Goal: Use online tool/utility: Utilize a website feature to perform a specific function

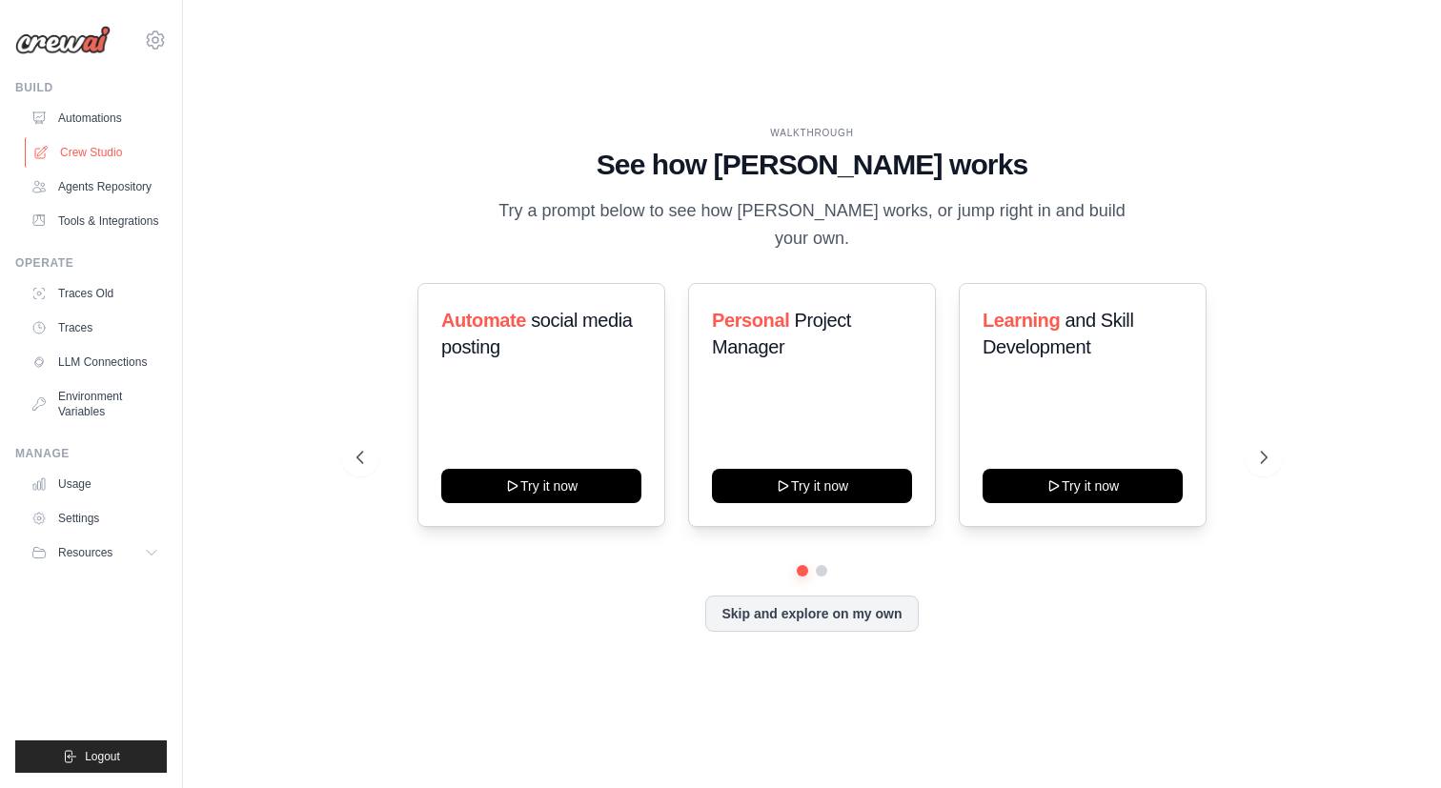
click at [93, 144] on link "Crew Studio" at bounding box center [97, 152] width 144 height 30
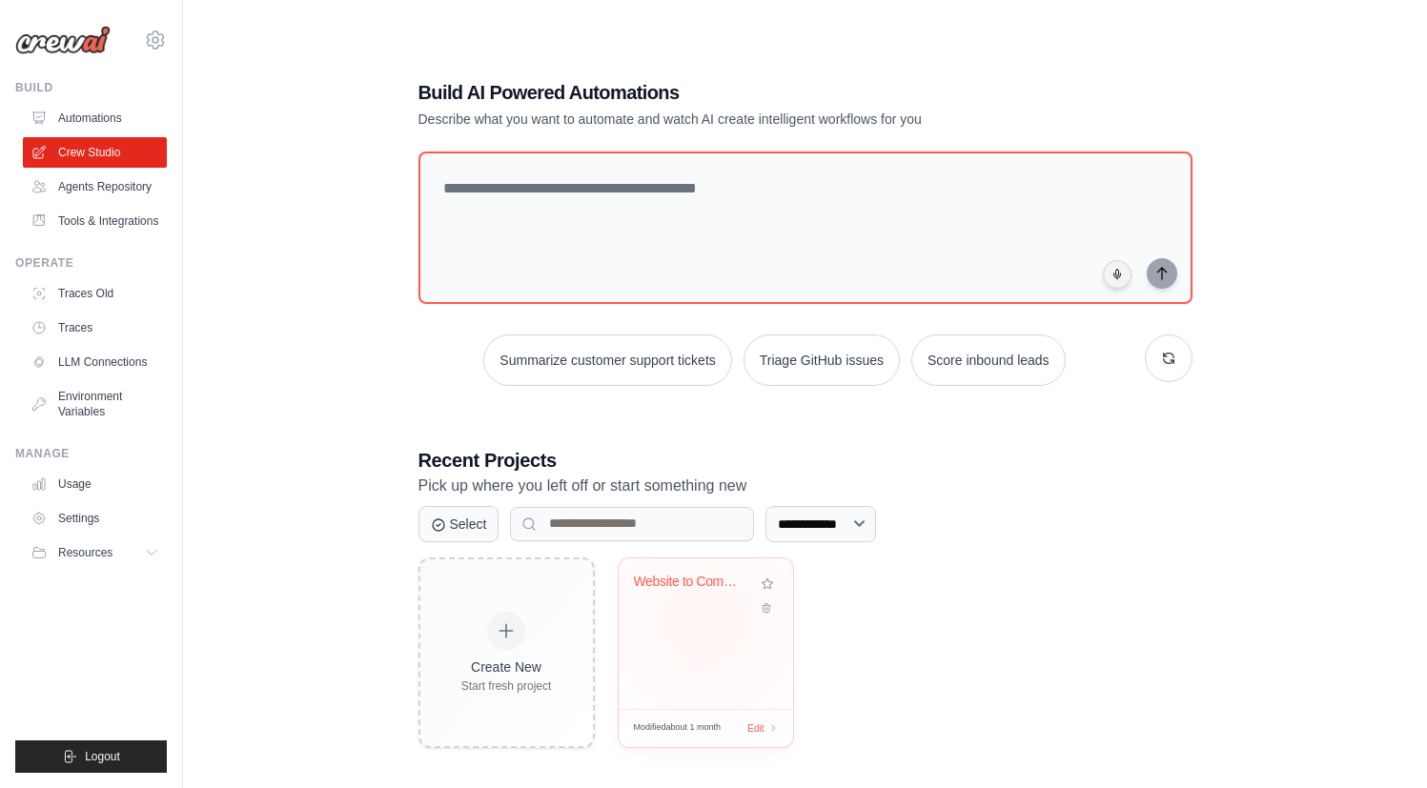
click at [704, 620] on div "Website to Complete Social Media Pa..." at bounding box center [706, 633] width 174 height 151
click at [663, 621] on div "Website to Complete Social Media Pa..." at bounding box center [706, 633] width 174 height 151
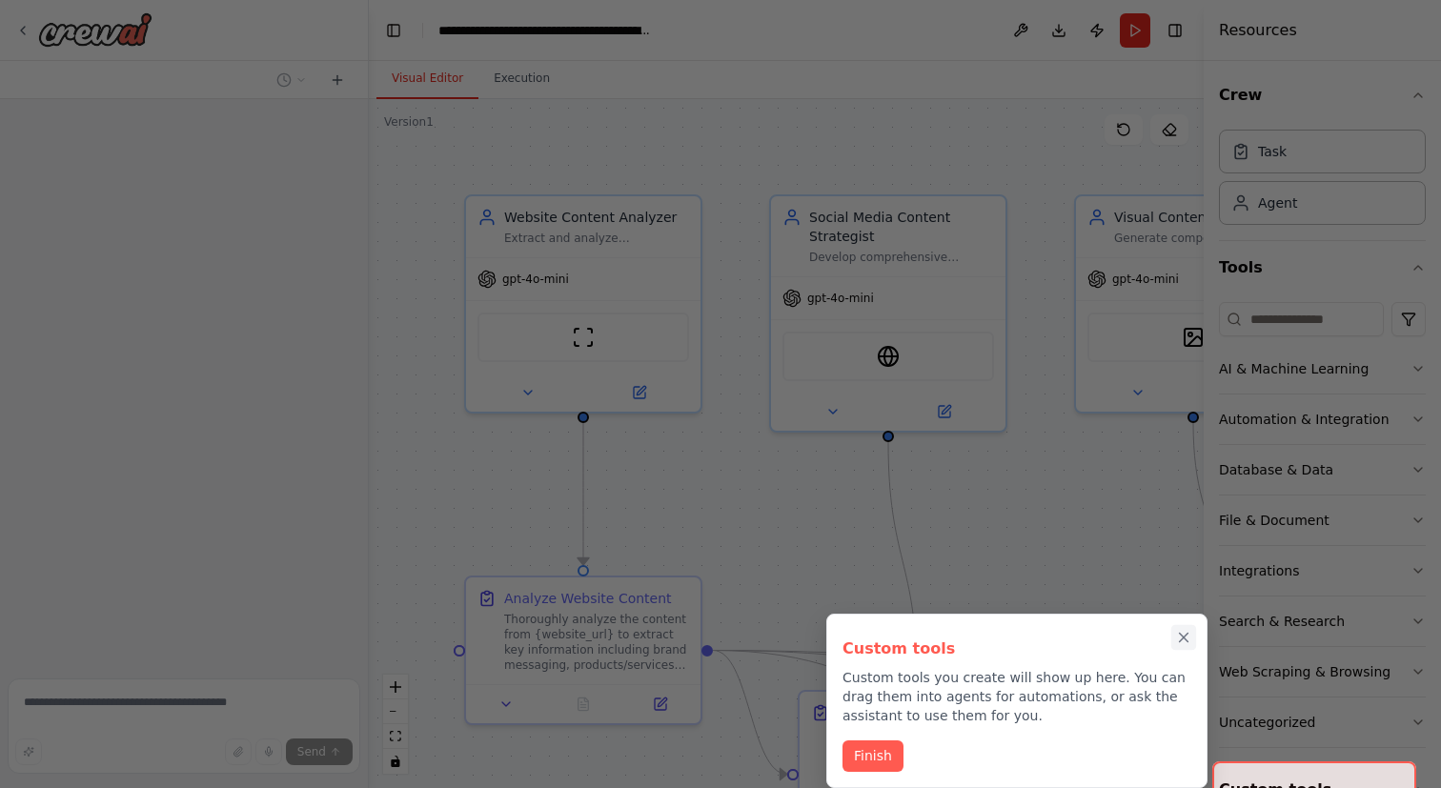
scroll to position [5977, 0]
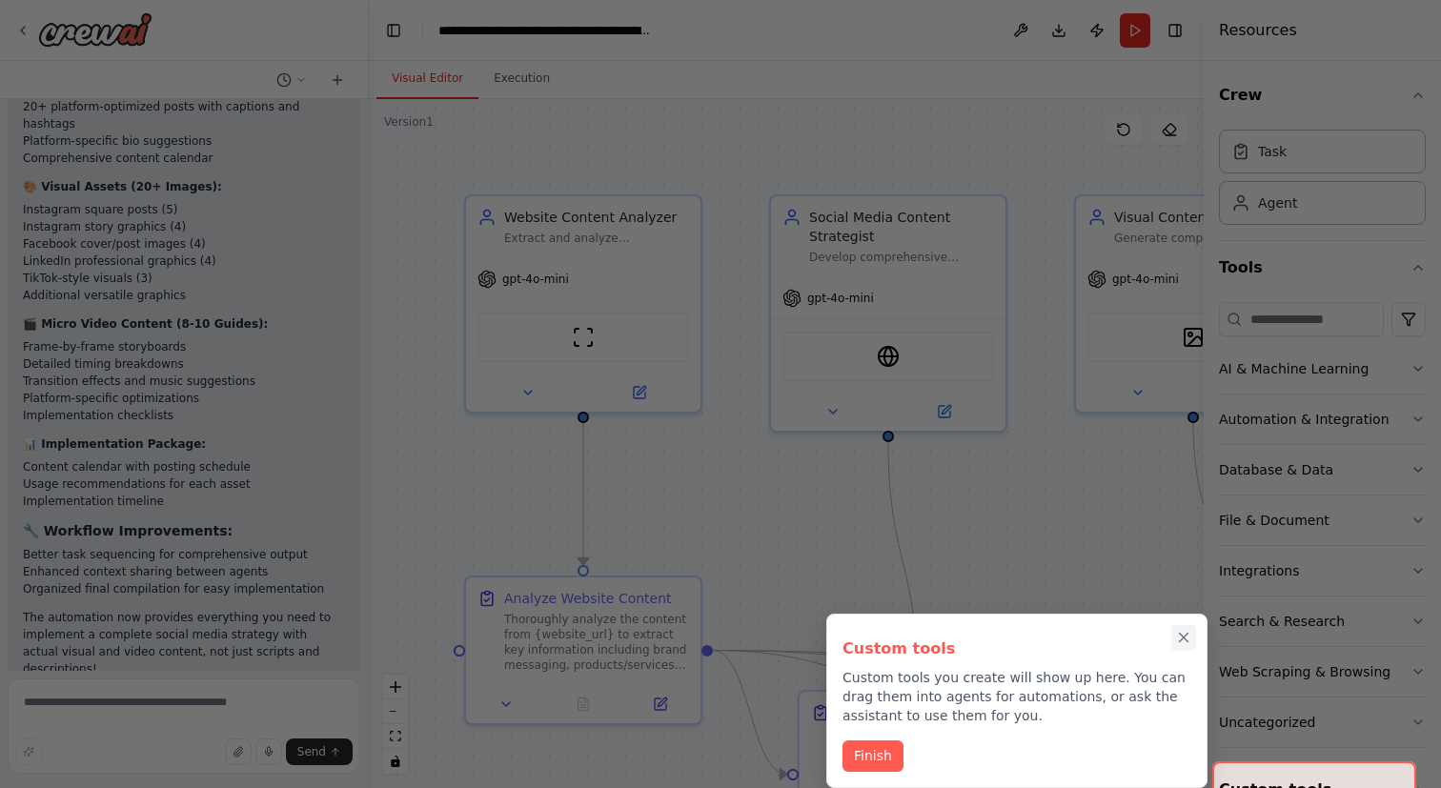
click at [1184, 636] on icon "Close walkthrough" at bounding box center [1183, 637] width 17 height 17
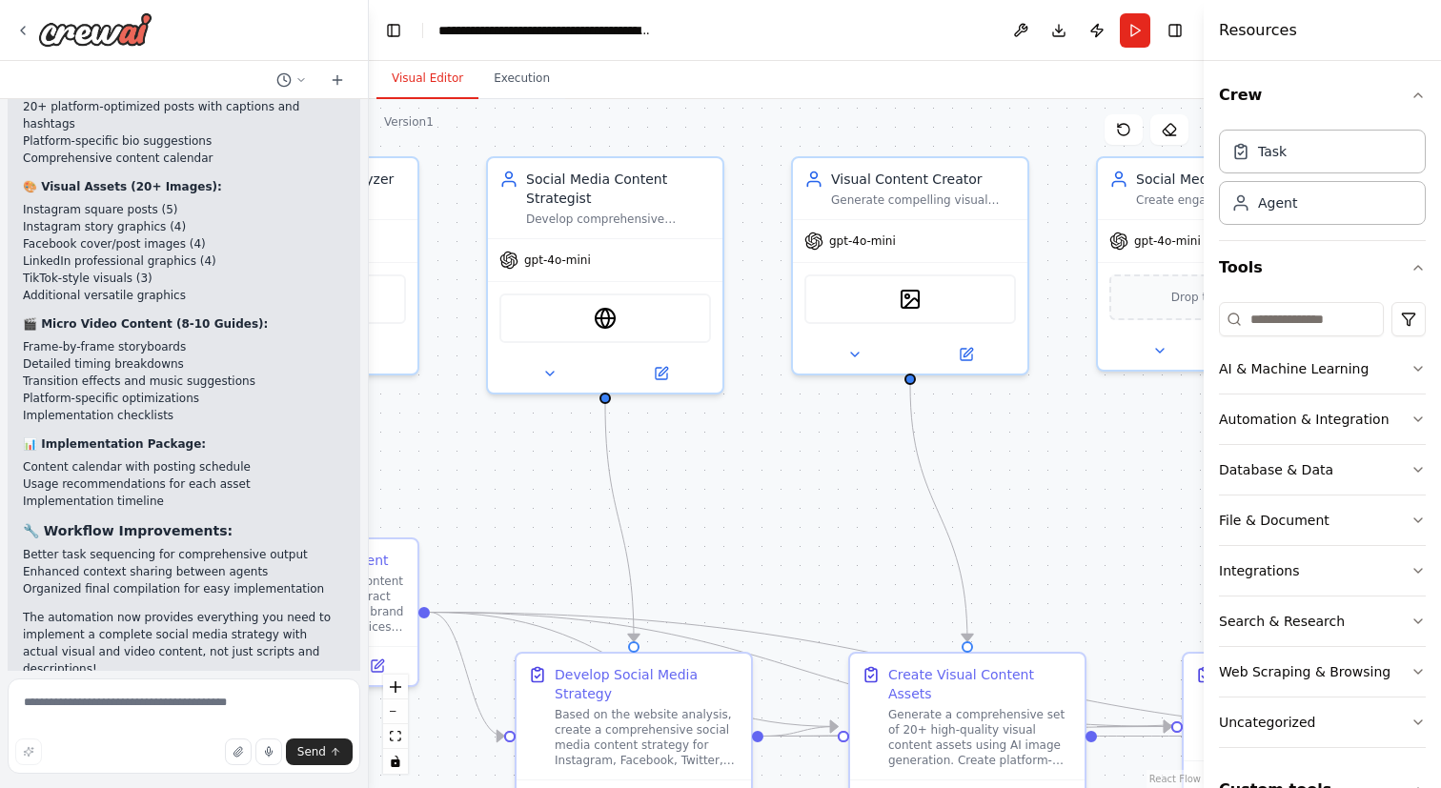
drag, startPoint x: 1054, startPoint y: 528, endPoint x: 854, endPoint y: 497, distance: 202.4
click at [771, 490] on div ".deletable-edge-delete-btn { width: 20px; height: 20px; border: 0px solid #ffff…" at bounding box center [786, 443] width 835 height 689
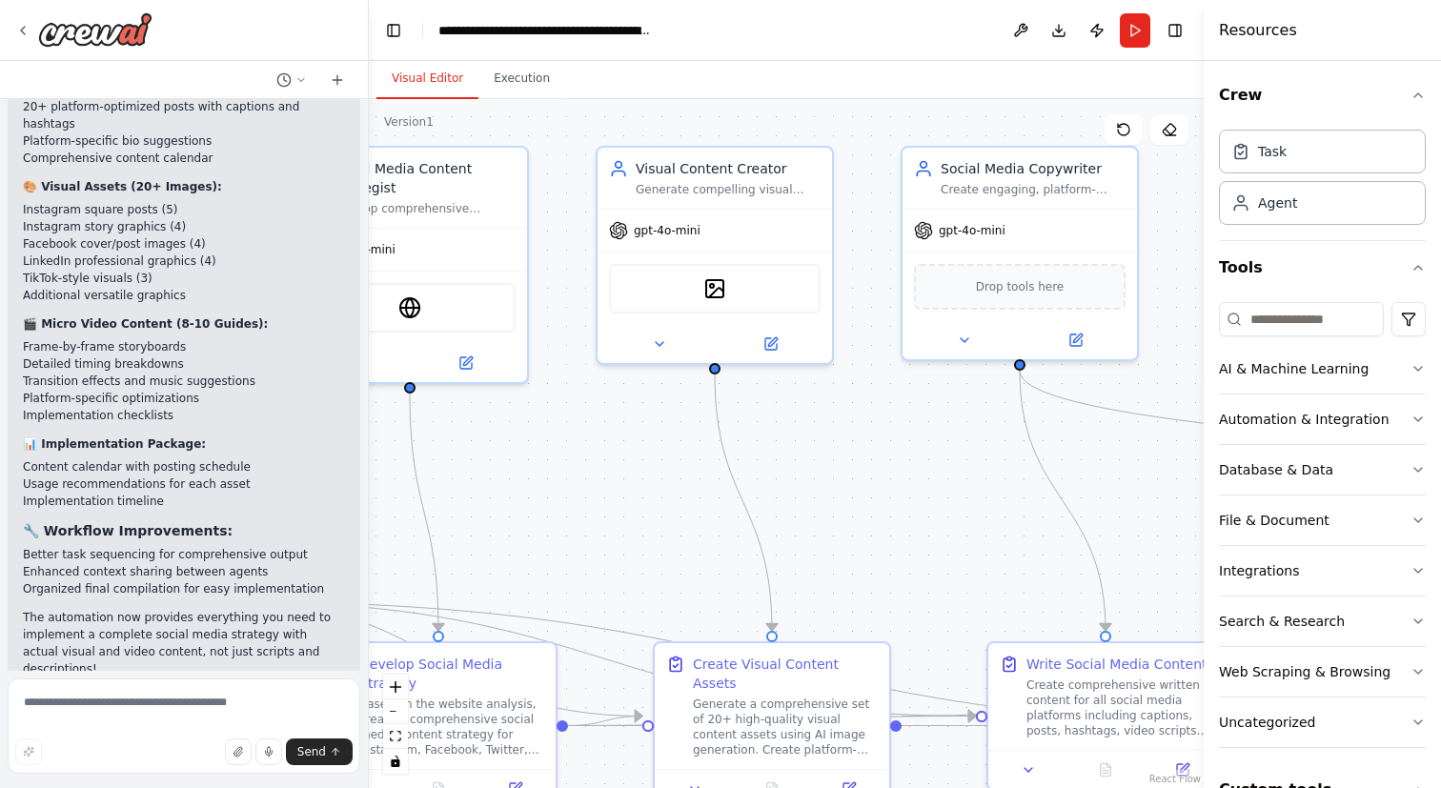
drag, startPoint x: 985, startPoint y: 505, endPoint x: 756, endPoint y: 491, distance: 230.1
click at [756, 491] on div ".deletable-edge-delete-btn { width: 20px; height: 20px; border: 0px solid #ffff…" at bounding box center [786, 443] width 835 height 689
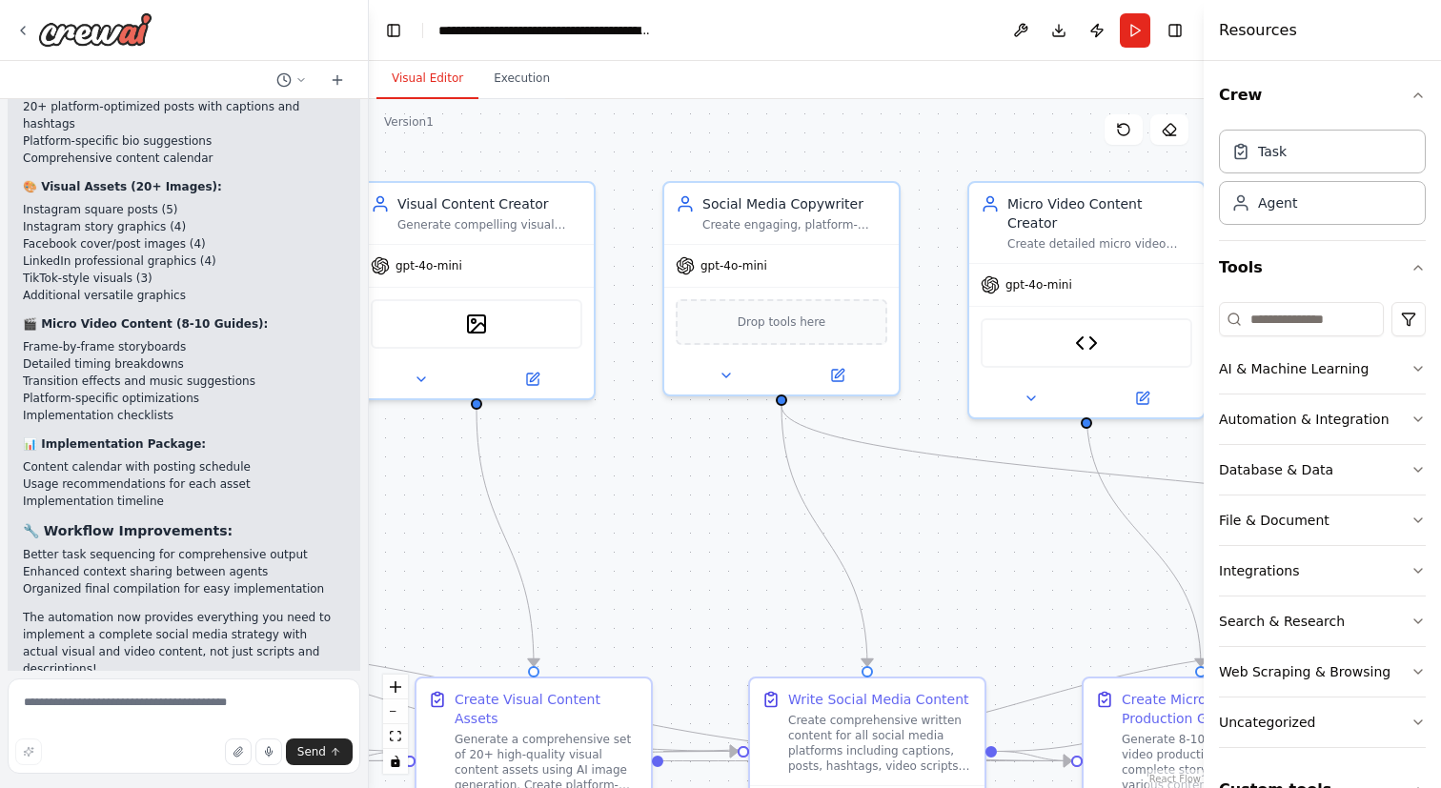
drag, startPoint x: 913, startPoint y: 477, endPoint x: 712, endPoint y: 516, distance: 204.9
click at [712, 516] on div ".deletable-edge-delete-btn { width: 20px; height: 20px; border: 0px solid #ffff…" at bounding box center [786, 443] width 835 height 689
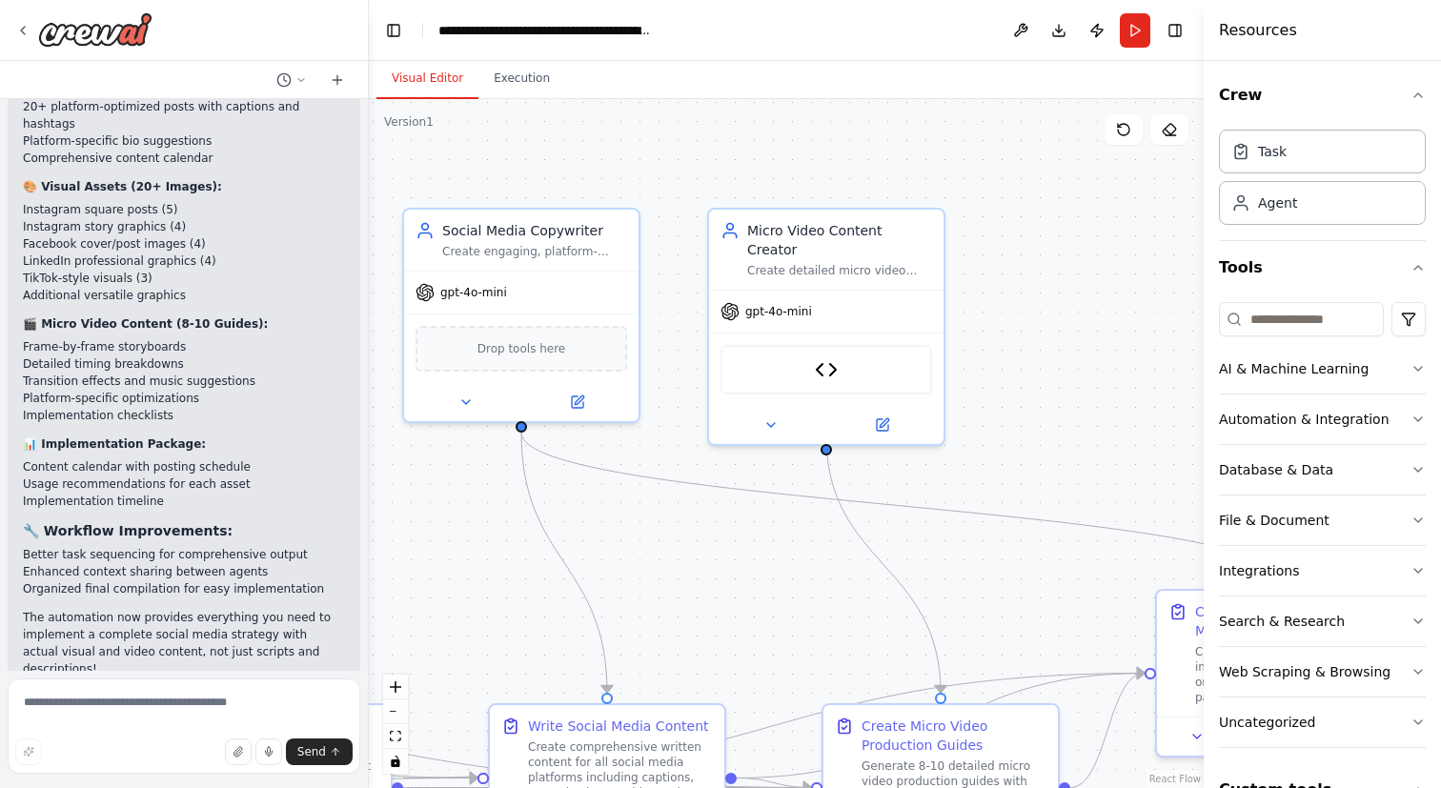
drag, startPoint x: 970, startPoint y: 487, endPoint x: 711, endPoint y: 513, distance: 260.5
click at [711, 513] on div ".deletable-edge-delete-btn { width: 20px; height: 20px; border: 0px solid #ffff…" at bounding box center [786, 443] width 835 height 689
drag, startPoint x: 1032, startPoint y: 523, endPoint x: 754, endPoint y: 512, distance: 278.5
click at [754, 512] on div ".deletable-edge-delete-btn { width: 20px; height: 20px; border: 0px solid #ffff…" at bounding box center [786, 443] width 835 height 689
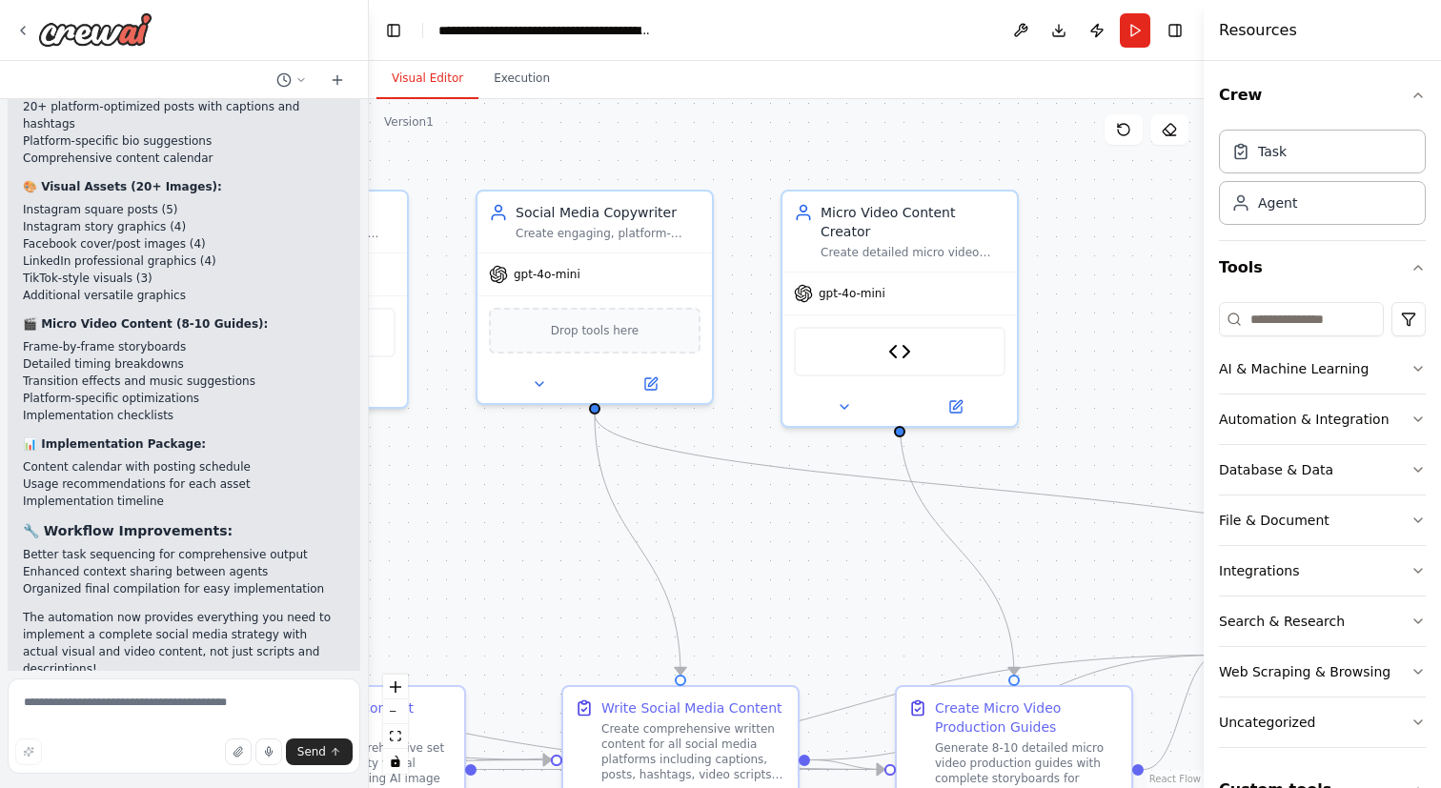
drag, startPoint x: 720, startPoint y: 542, endPoint x: 864, endPoint y: 506, distance: 149.3
click at [795, 523] on div ".deletable-edge-delete-btn { width: 20px; height: 20px; border: 0px solid #ffff…" at bounding box center [786, 443] width 835 height 689
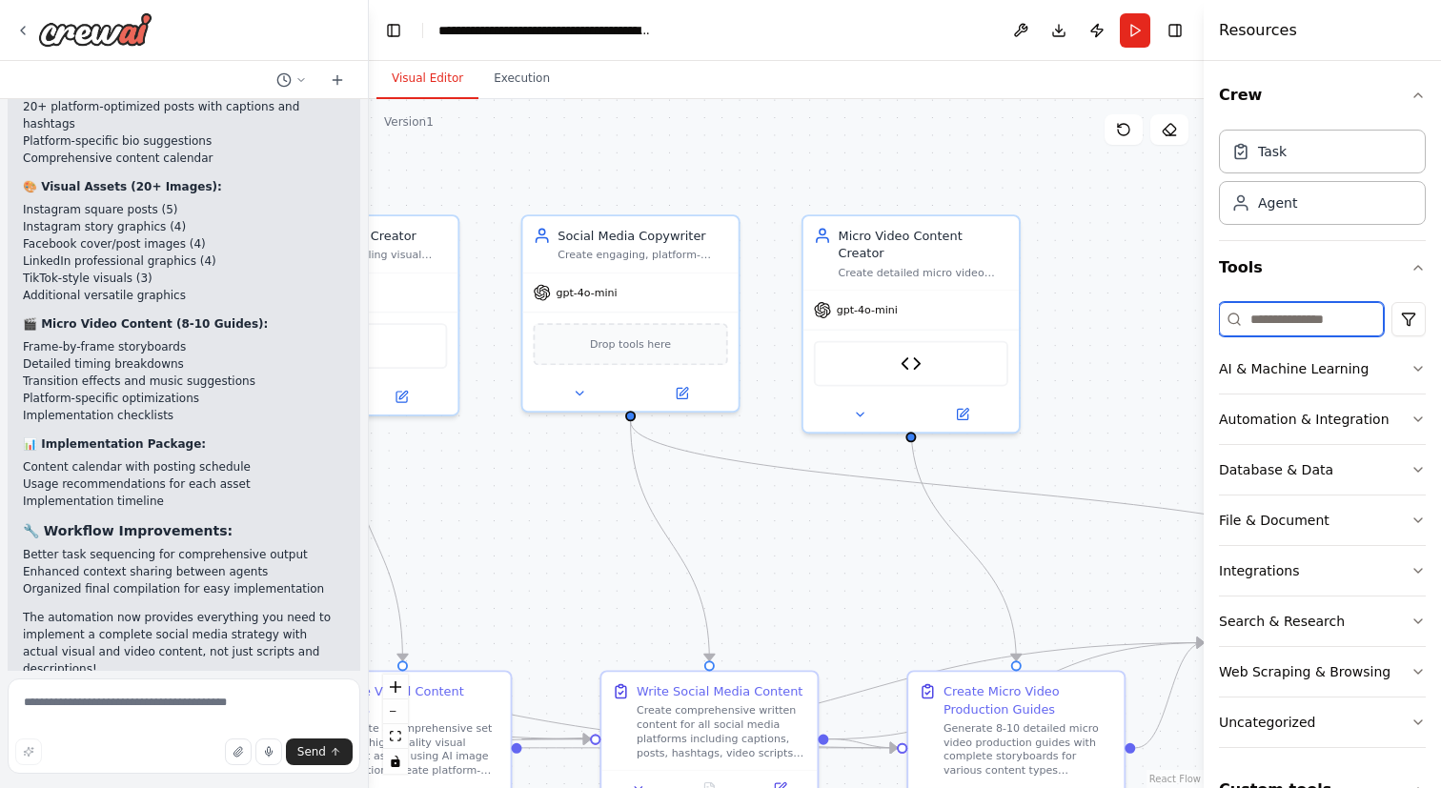
click at [1265, 317] on input at bounding box center [1301, 319] width 165 height 34
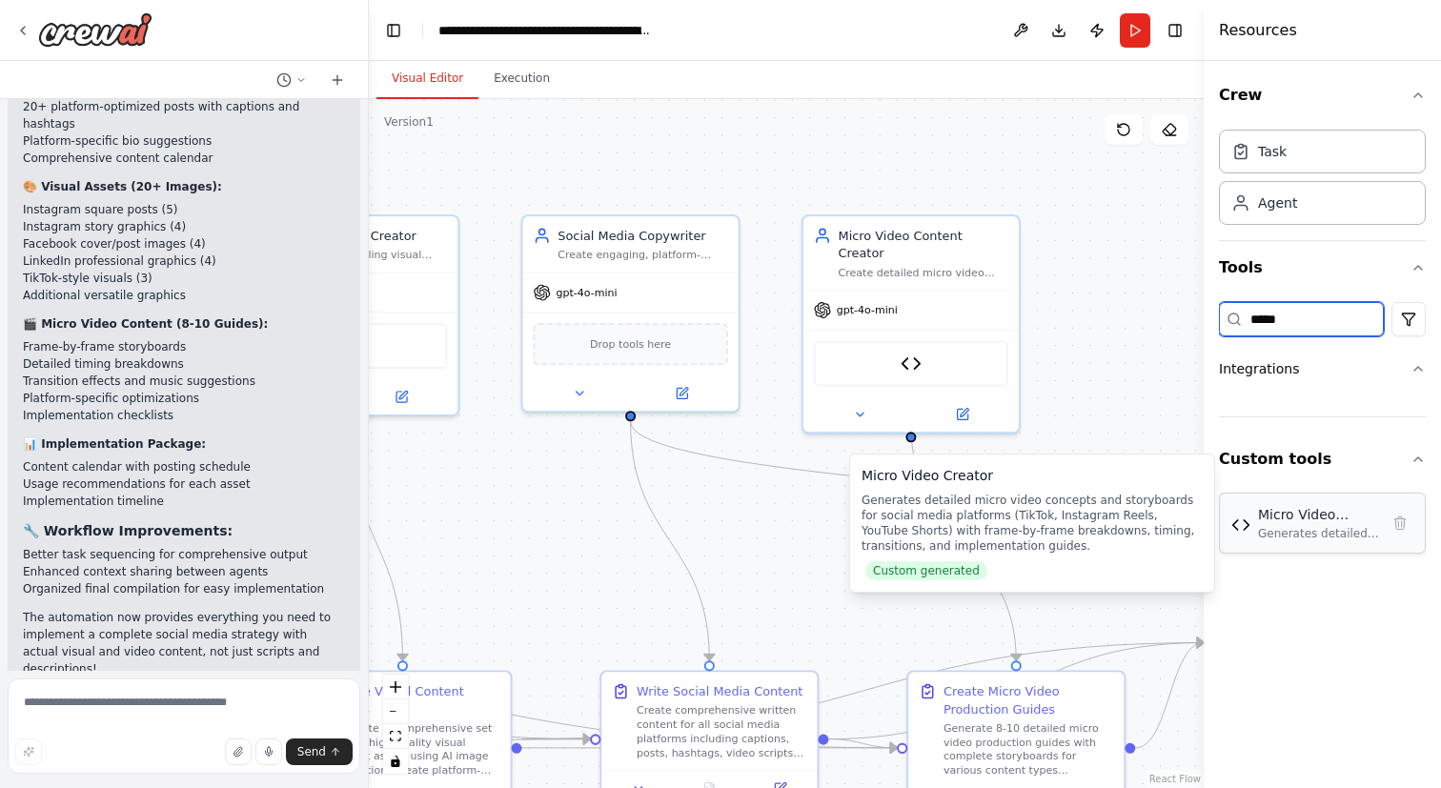
type input "*****"
click at [1289, 518] on div "Micro Video Creator" at bounding box center [1318, 514] width 121 height 19
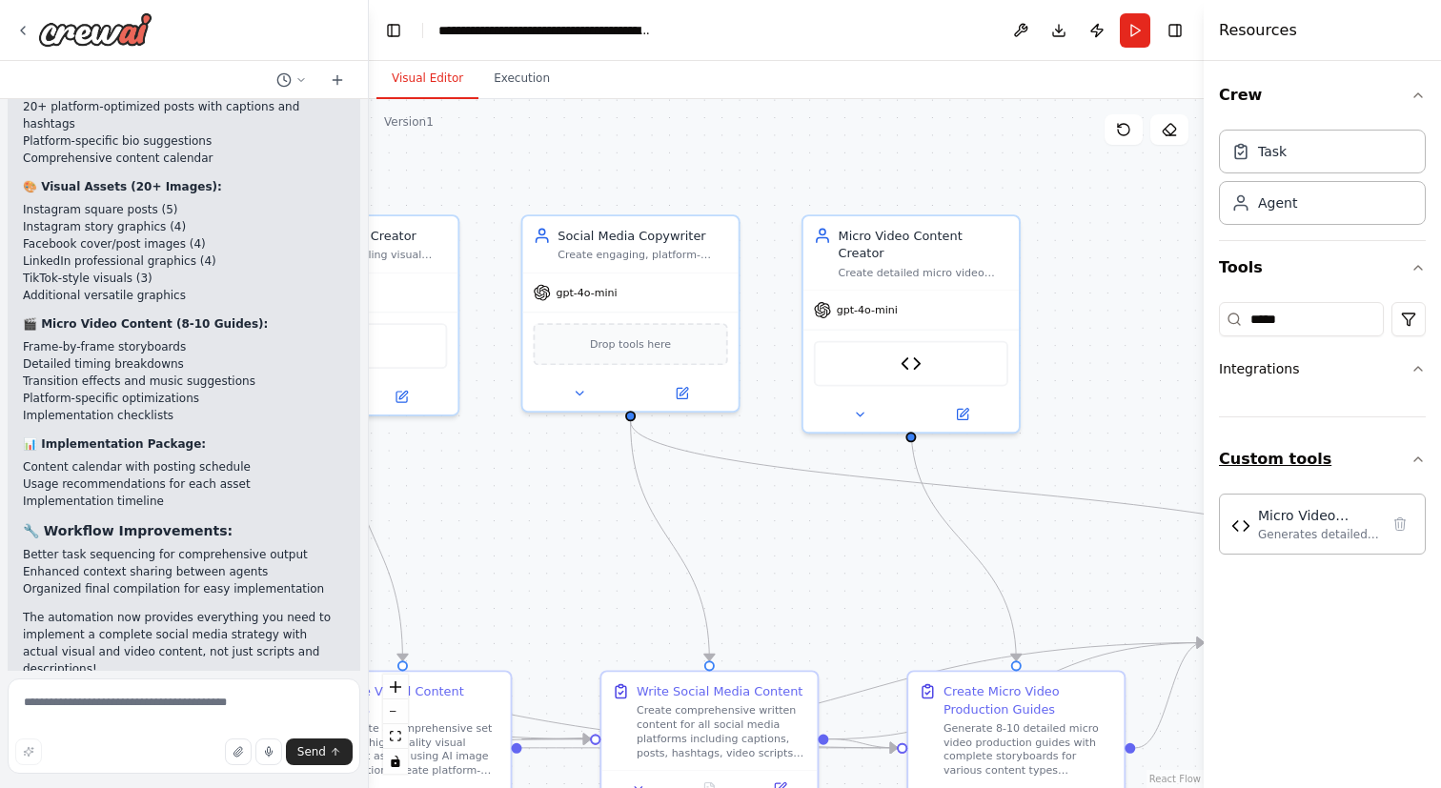
click at [1410, 457] on button "Custom tools" at bounding box center [1322, 459] width 207 height 53
click at [1337, 162] on div "Task" at bounding box center [1322, 151] width 207 height 44
click at [1315, 200] on div "Agent" at bounding box center [1322, 202] width 207 height 44
click at [851, 299] on span "gpt-4o-mini" at bounding box center [867, 306] width 61 height 14
click at [532, 79] on button "Execution" at bounding box center [521, 79] width 87 height 40
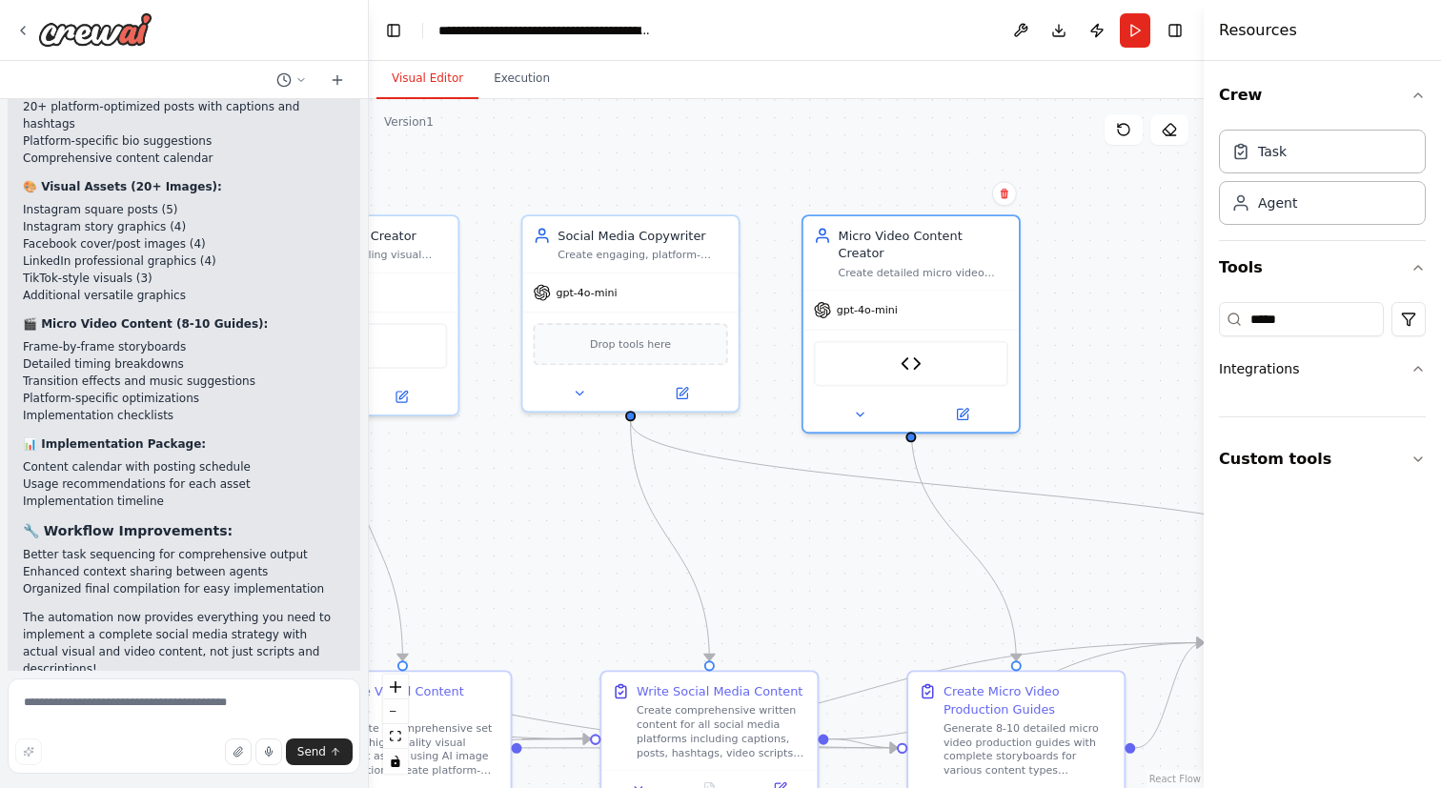
click at [428, 84] on button "Visual Editor" at bounding box center [427, 79] width 102 height 40
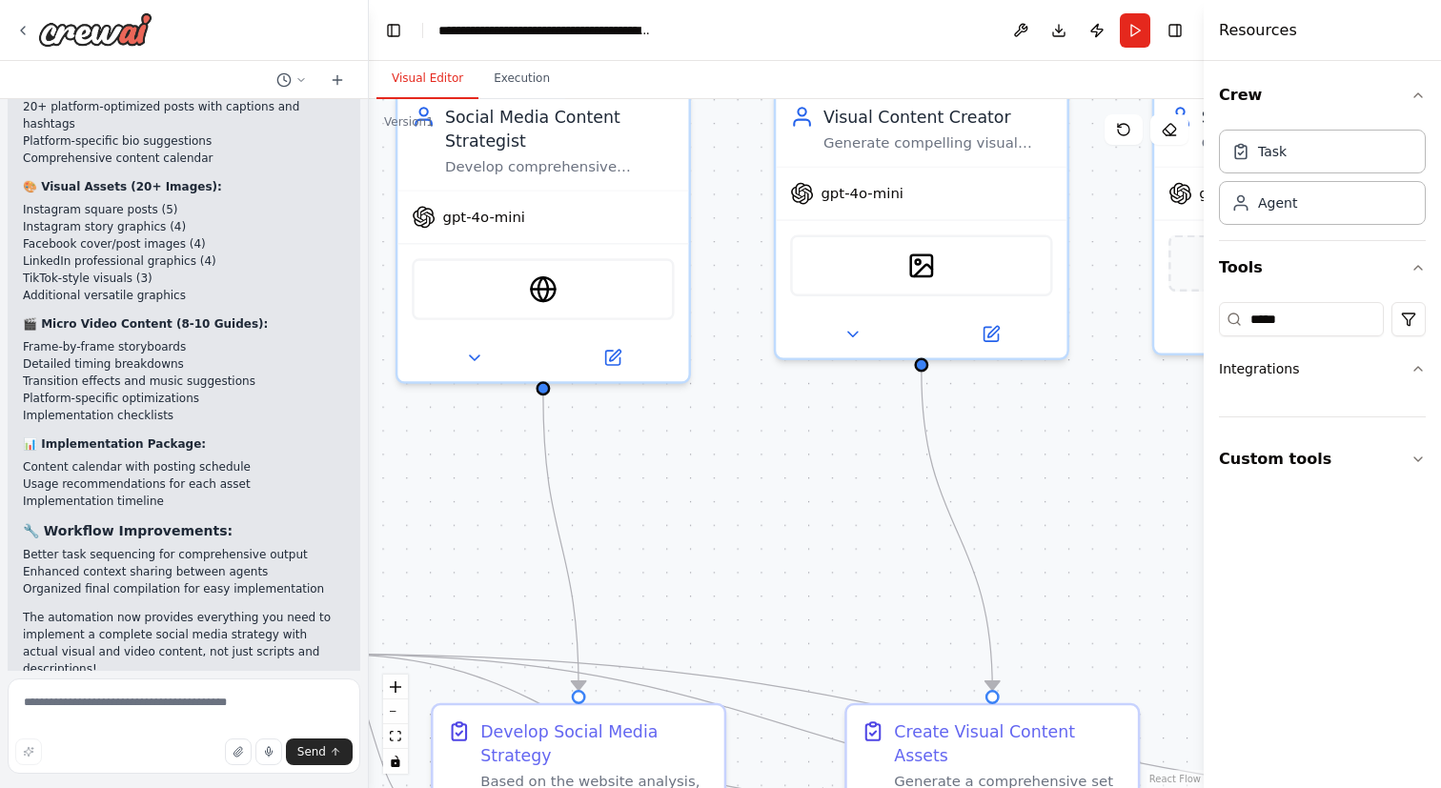
drag, startPoint x: 550, startPoint y: 462, endPoint x: 1155, endPoint y: 457, distance: 605.2
click at [1199, 445] on div "The input should be a website and the output should be content for all the popu…" at bounding box center [720, 394] width 1441 height 788
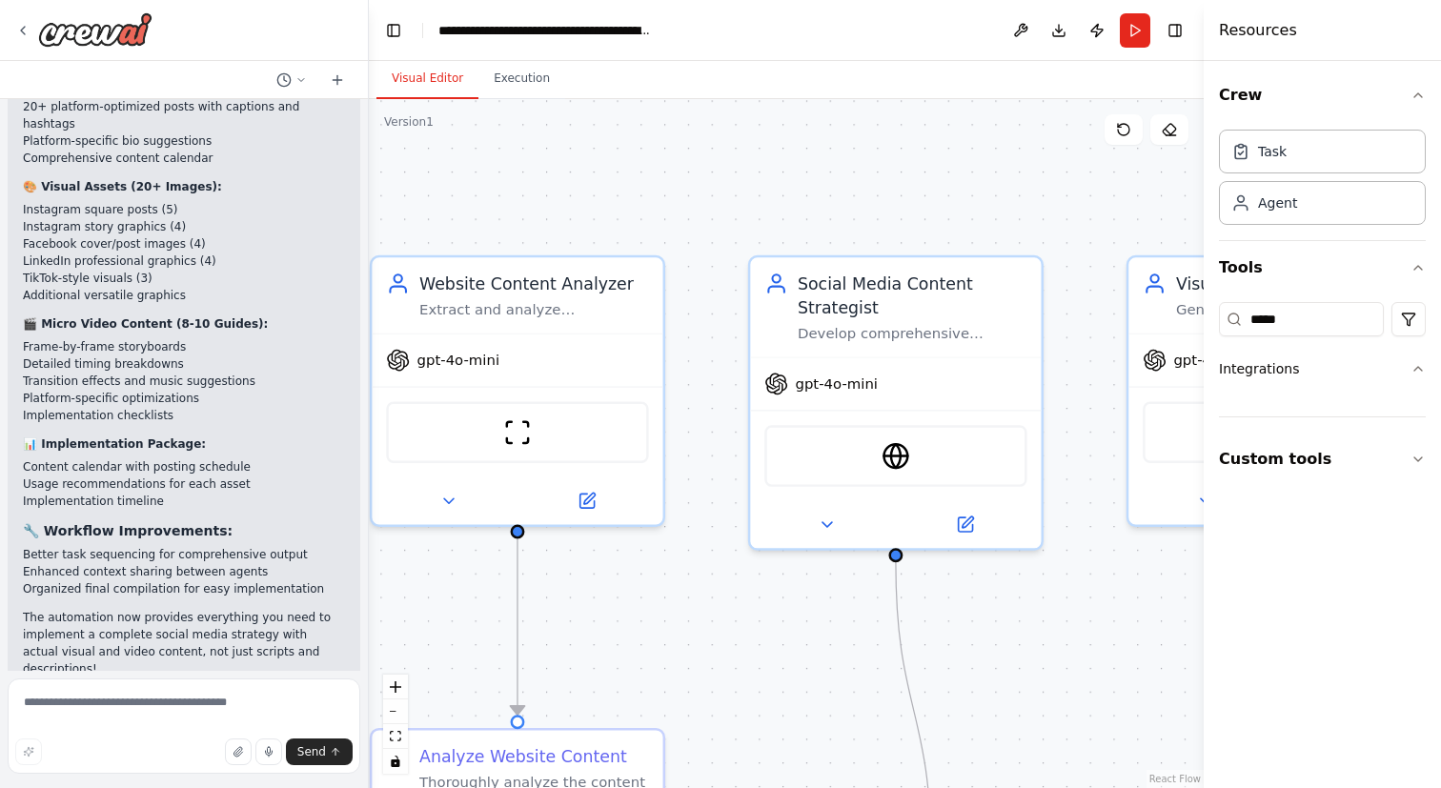
drag, startPoint x: 905, startPoint y: 496, endPoint x: 1108, endPoint y: 631, distance: 244.0
click at [1180, 620] on div ".deletable-edge-delete-btn { width: 20px; height: 20px; border: 0px solid #ffff…" at bounding box center [786, 443] width 835 height 689
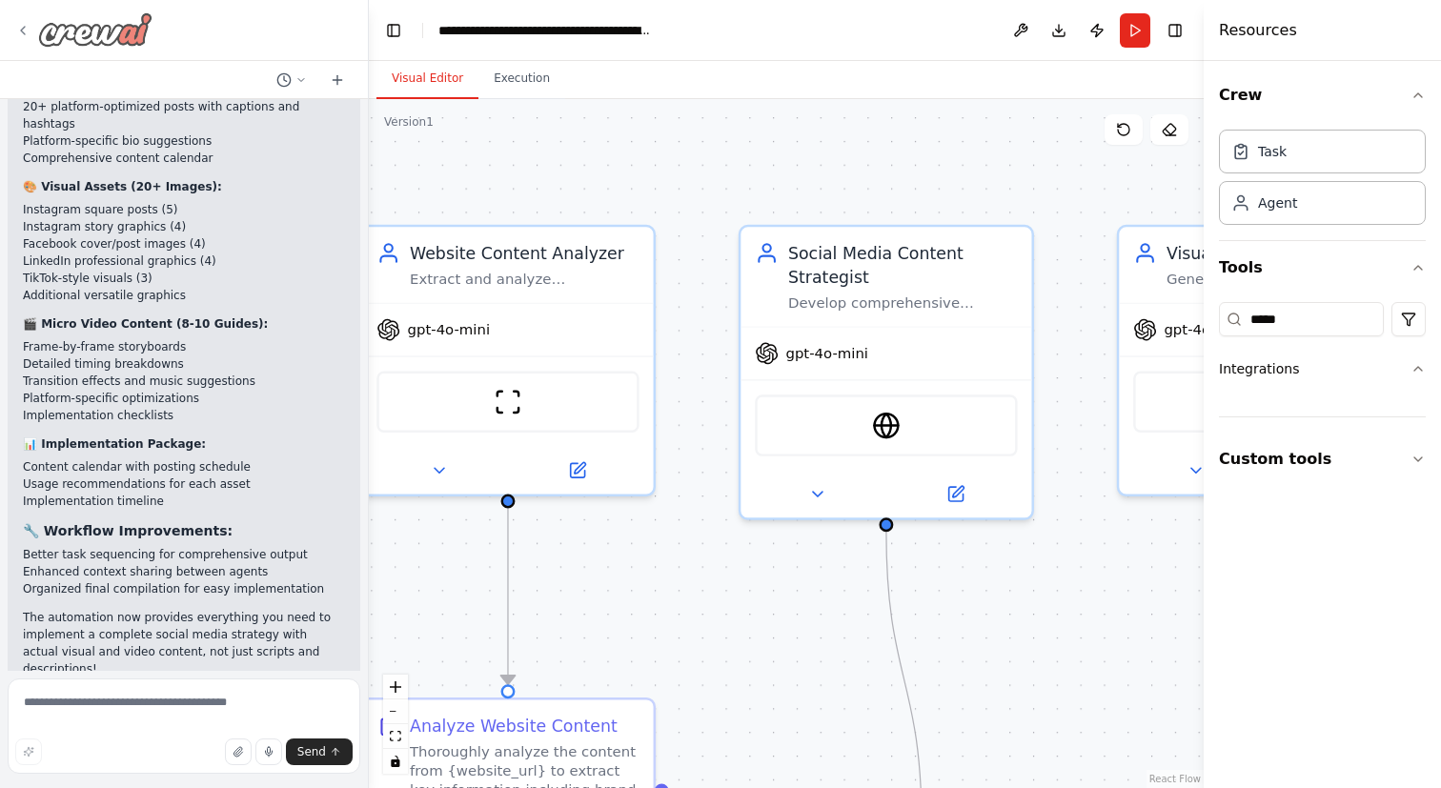
click at [27, 25] on icon at bounding box center [22, 30] width 15 height 15
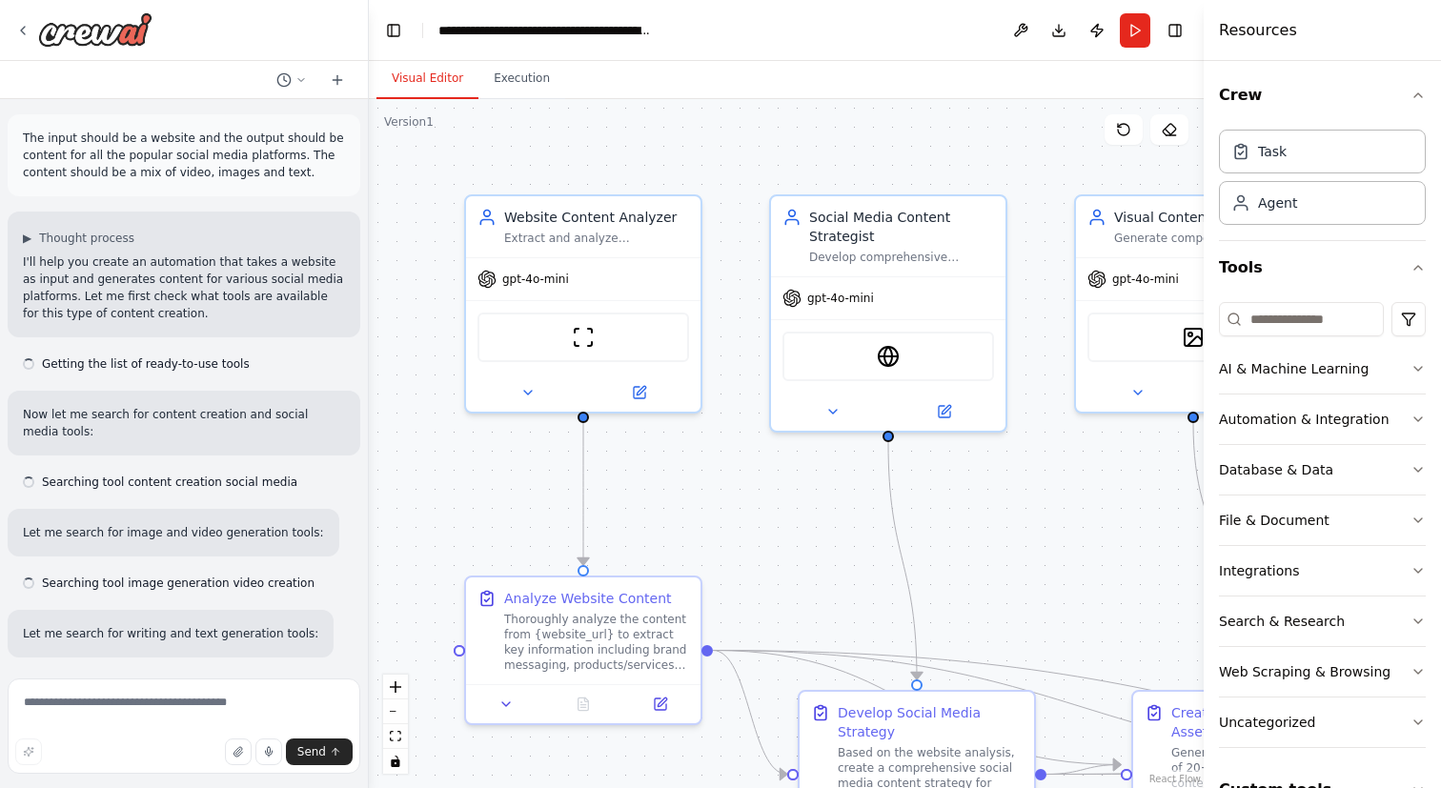
scroll to position [5977, 0]
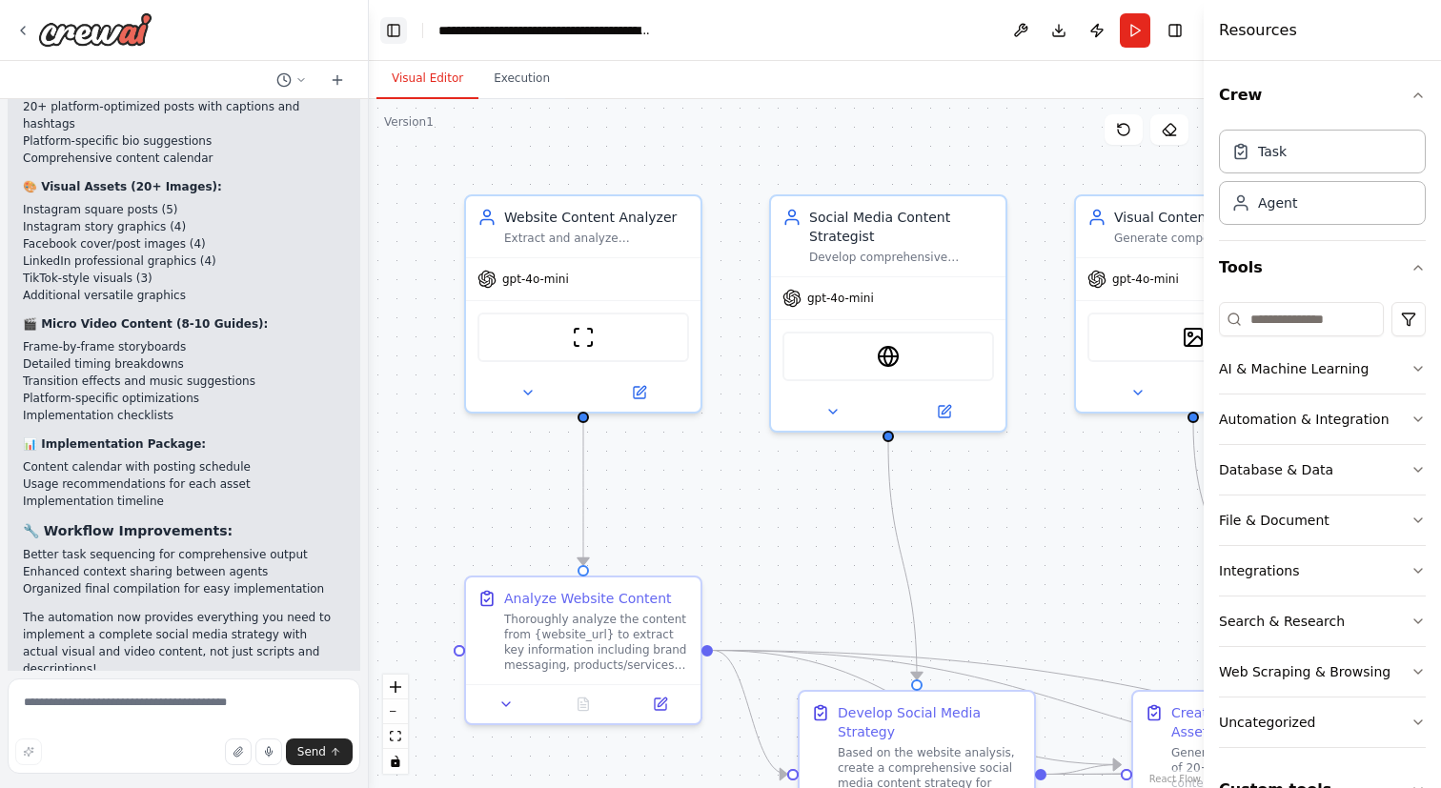
click at [390, 35] on button "Toggle Left Sidebar" at bounding box center [393, 30] width 27 height 27
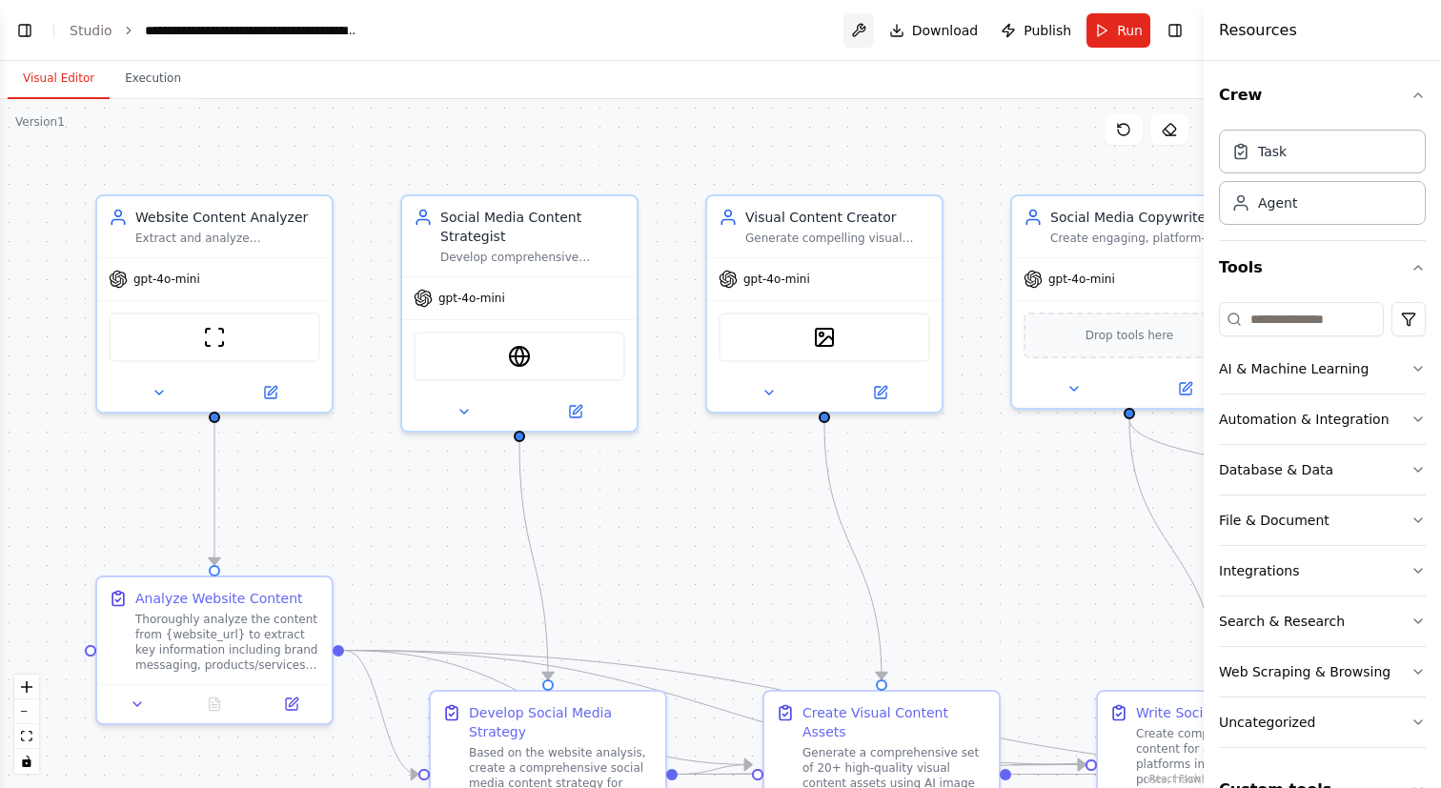
click at [863, 30] on button at bounding box center [858, 30] width 30 height 34
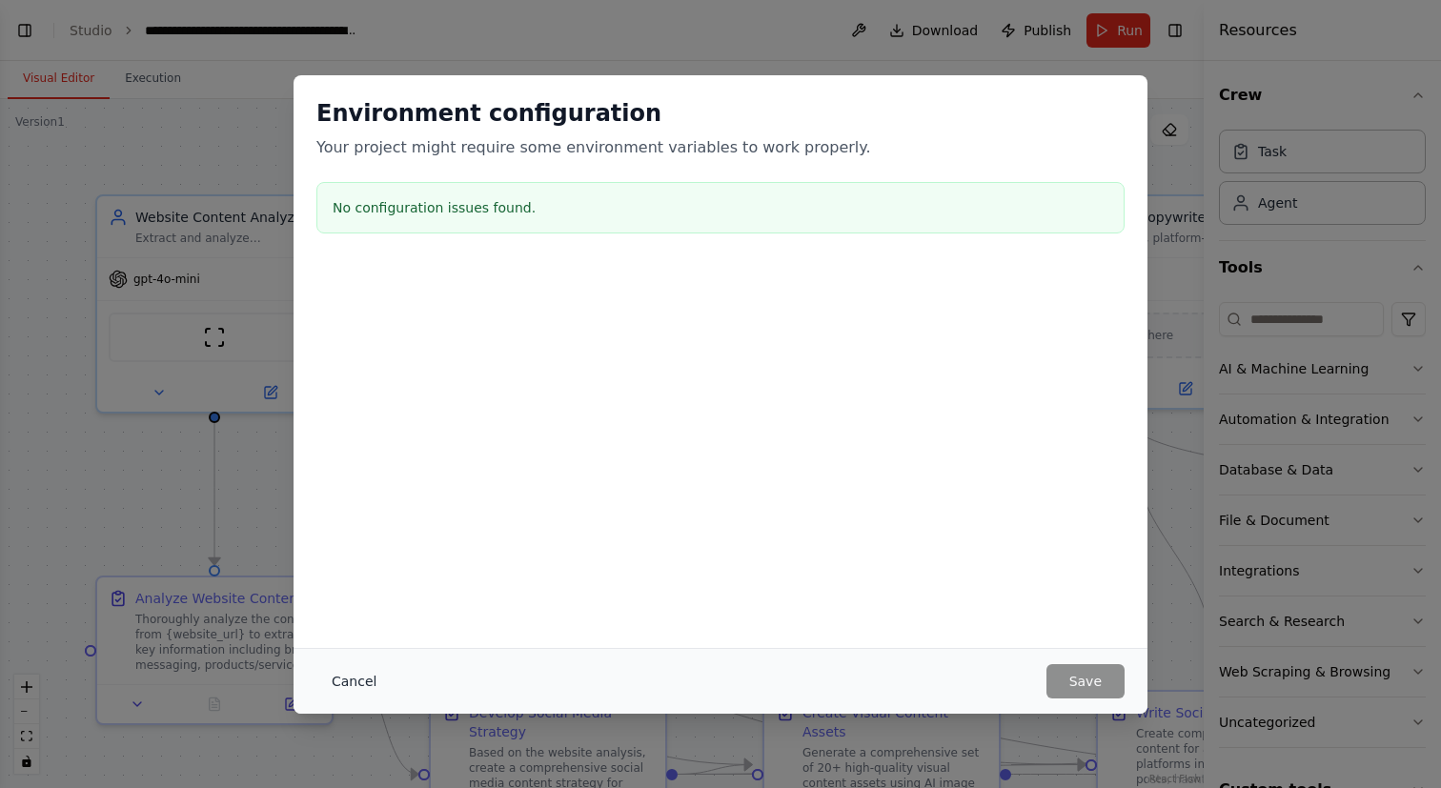
click at [365, 679] on button "Cancel" at bounding box center [353, 681] width 75 height 34
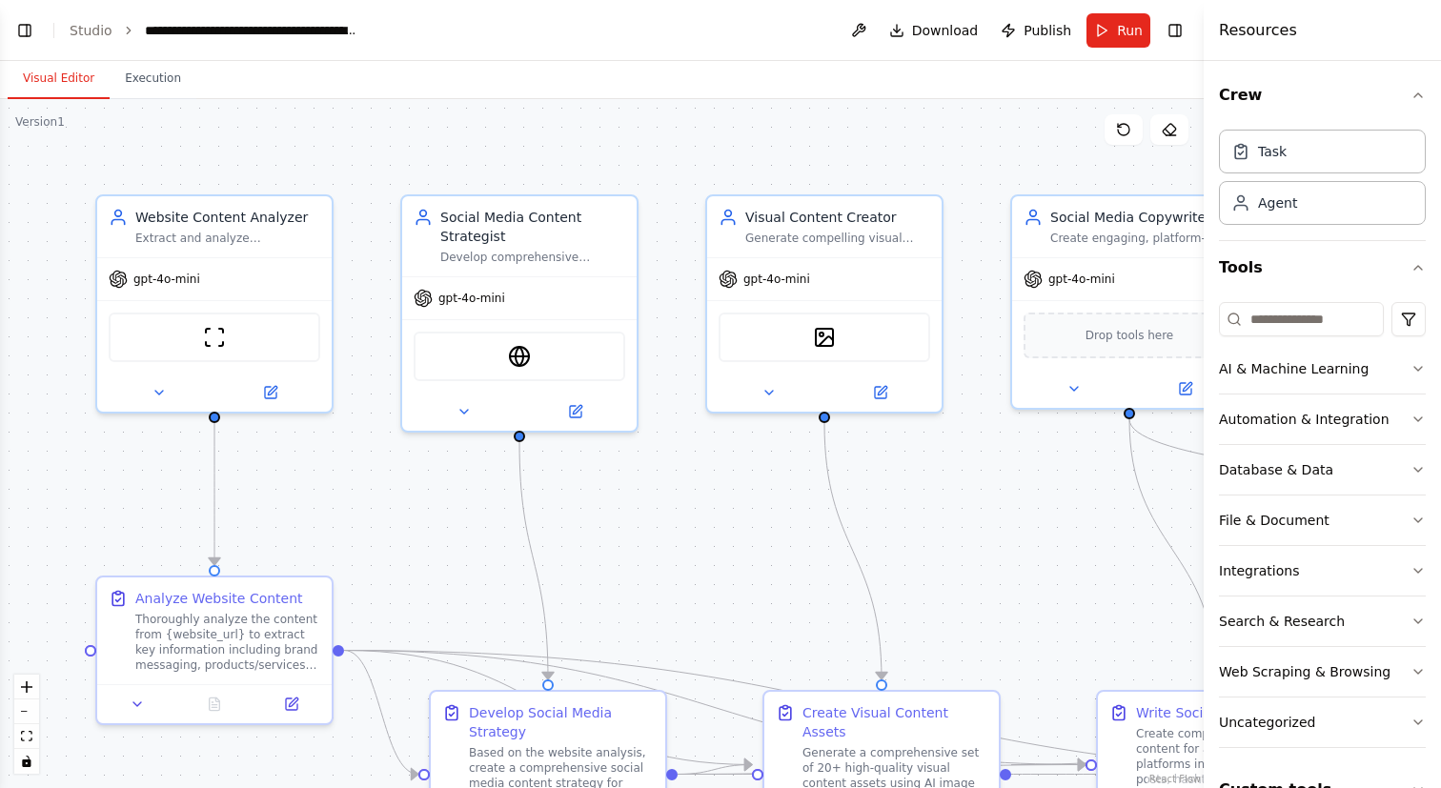
click at [328, 128] on div ".deletable-edge-delete-btn { width: 20px; height: 20px; border: 0px solid #ffff…" at bounding box center [602, 443] width 1204 height 689
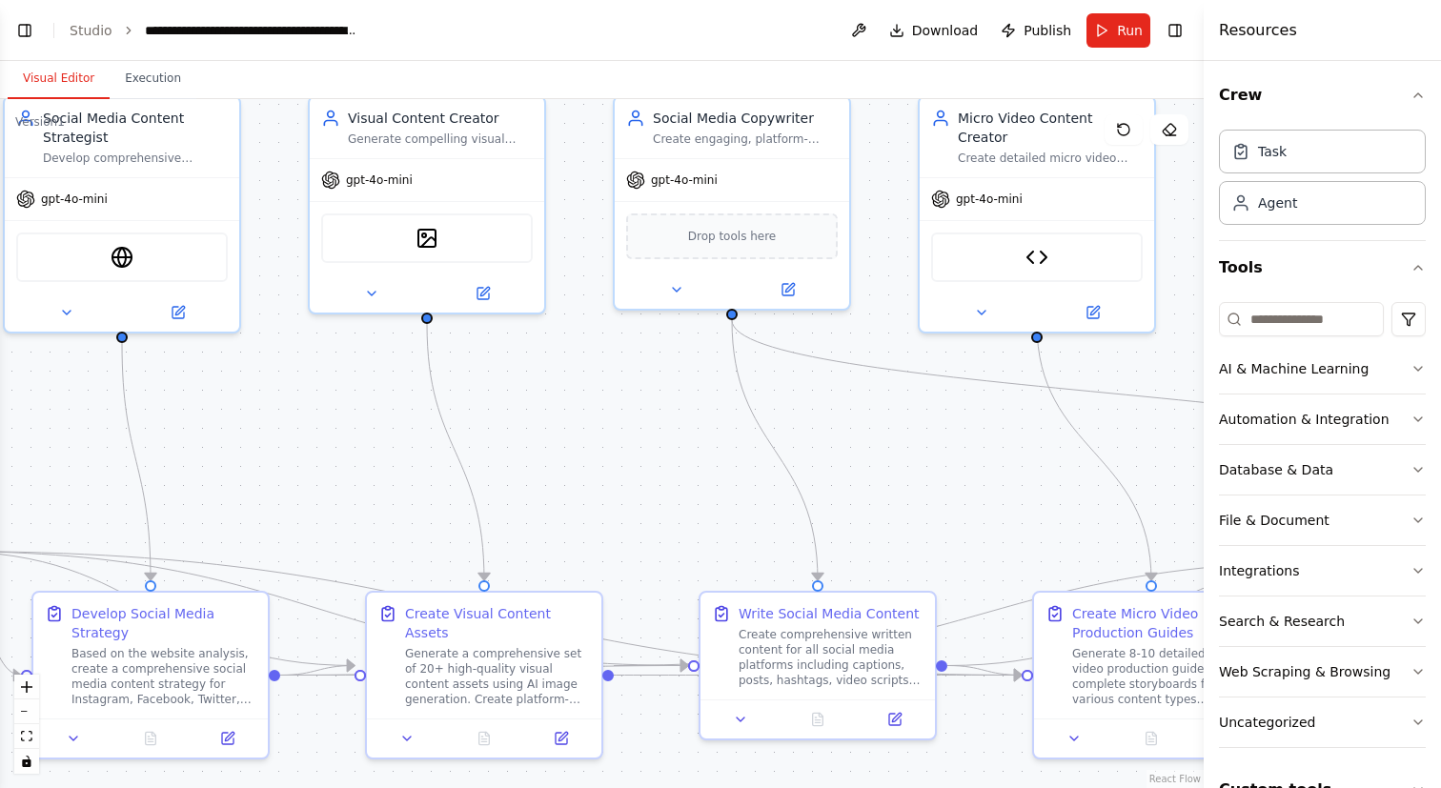
drag, startPoint x: 1005, startPoint y: 523, endPoint x: 590, endPoint y: 426, distance: 426.7
click at [590, 426] on div ".deletable-edge-delete-btn { width: 20px; height: 20px; border: 0px solid #ffff…" at bounding box center [602, 443] width 1204 height 689
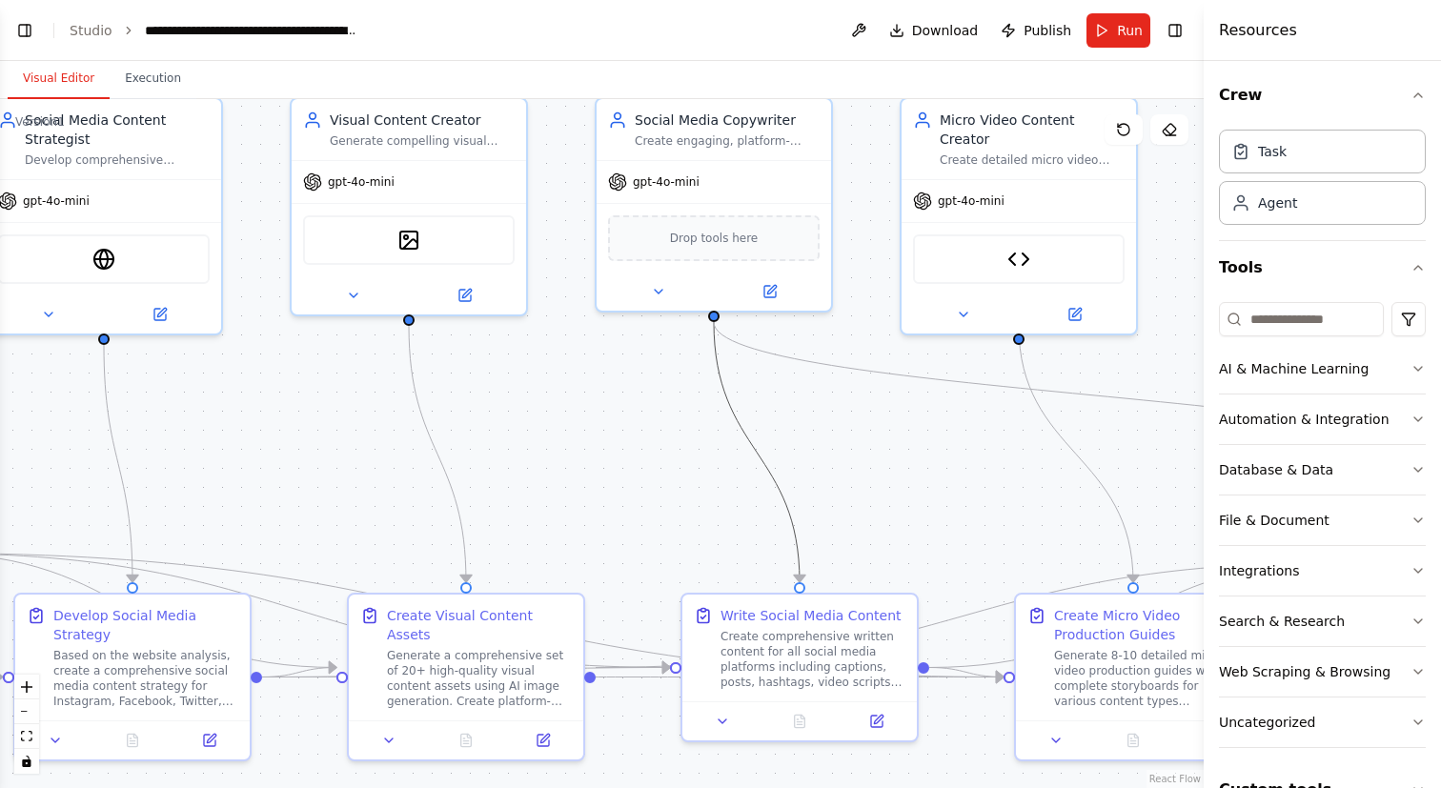
drag, startPoint x: 727, startPoint y: 421, endPoint x: 546, endPoint y: 455, distance: 184.1
click at [528, 457] on div ".deletable-edge-delete-btn { width: 20px; height: 20px; border: 0px solid #ffff…" at bounding box center [602, 443] width 1204 height 689
drag, startPoint x: 756, startPoint y: 449, endPoint x: 523, endPoint y: 477, distance: 234.3
click at [523, 477] on div ".deletable-edge-delete-btn { width: 20px; height: 20px; border: 0px solid #ffff…" at bounding box center [602, 443] width 1204 height 689
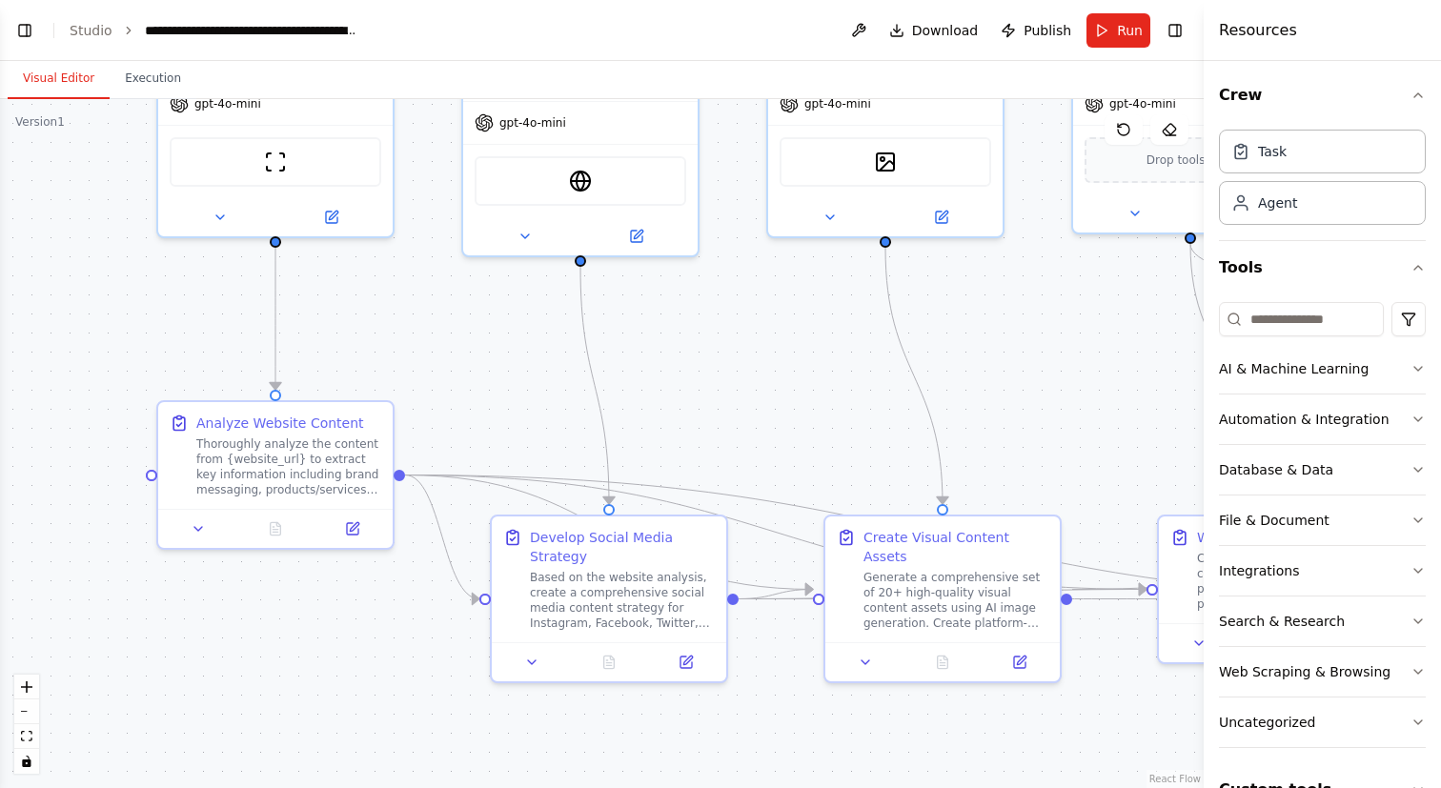
drag, startPoint x: 538, startPoint y: 475, endPoint x: 1055, endPoint y: 400, distance: 522.8
click at [1084, 396] on div ".deletable-edge-delete-btn { width: 20px; height: 20px; border: 0px solid #ffff…" at bounding box center [602, 443] width 1204 height 689
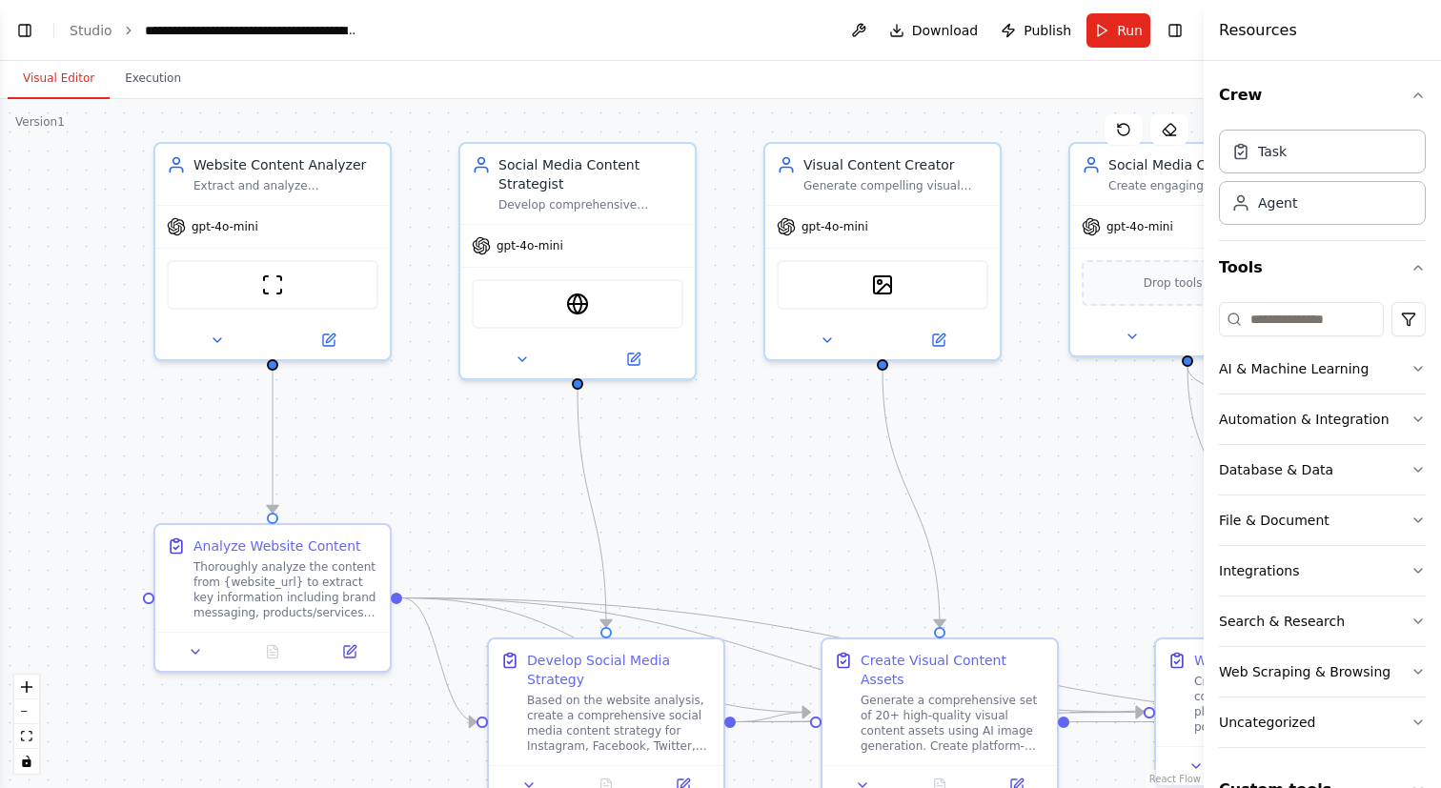
drag, startPoint x: 903, startPoint y: 434, endPoint x: 826, endPoint y: 559, distance: 147.6
click at [826, 559] on div ".deletable-edge-delete-btn { width: 20px; height: 20px; border: 0px solid #ffff…" at bounding box center [602, 443] width 1204 height 689
click at [1315, 146] on div "Task" at bounding box center [1322, 151] width 207 height 44
click at [1312, 199] on div "Agent" at bounding box center [1322, 202] width 207 height 44
click at [1309, 162] on div "Task" at bounding box center [1322, 151] width 207 height 44
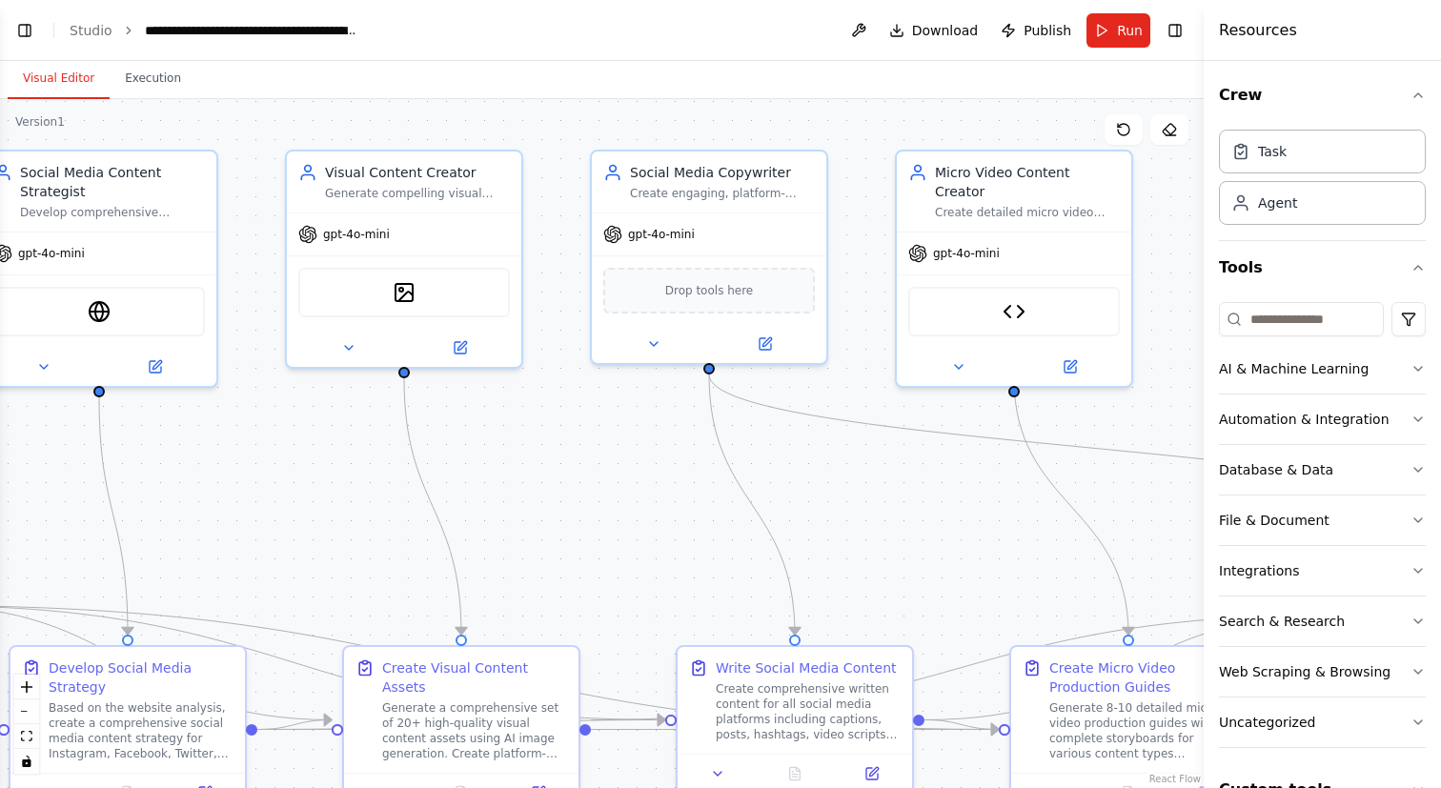
drag, startPoint x: 1126, startPoint y: 427, endPoint x: 647, endPoint y: 434, distance: 478.5
click at [647, 434] on div ".deletable-edge-delete-btn { width: 20px; height: 20px; border: 0px solid #ffff…" at bounding box center [602, 443] width 1204 height 689
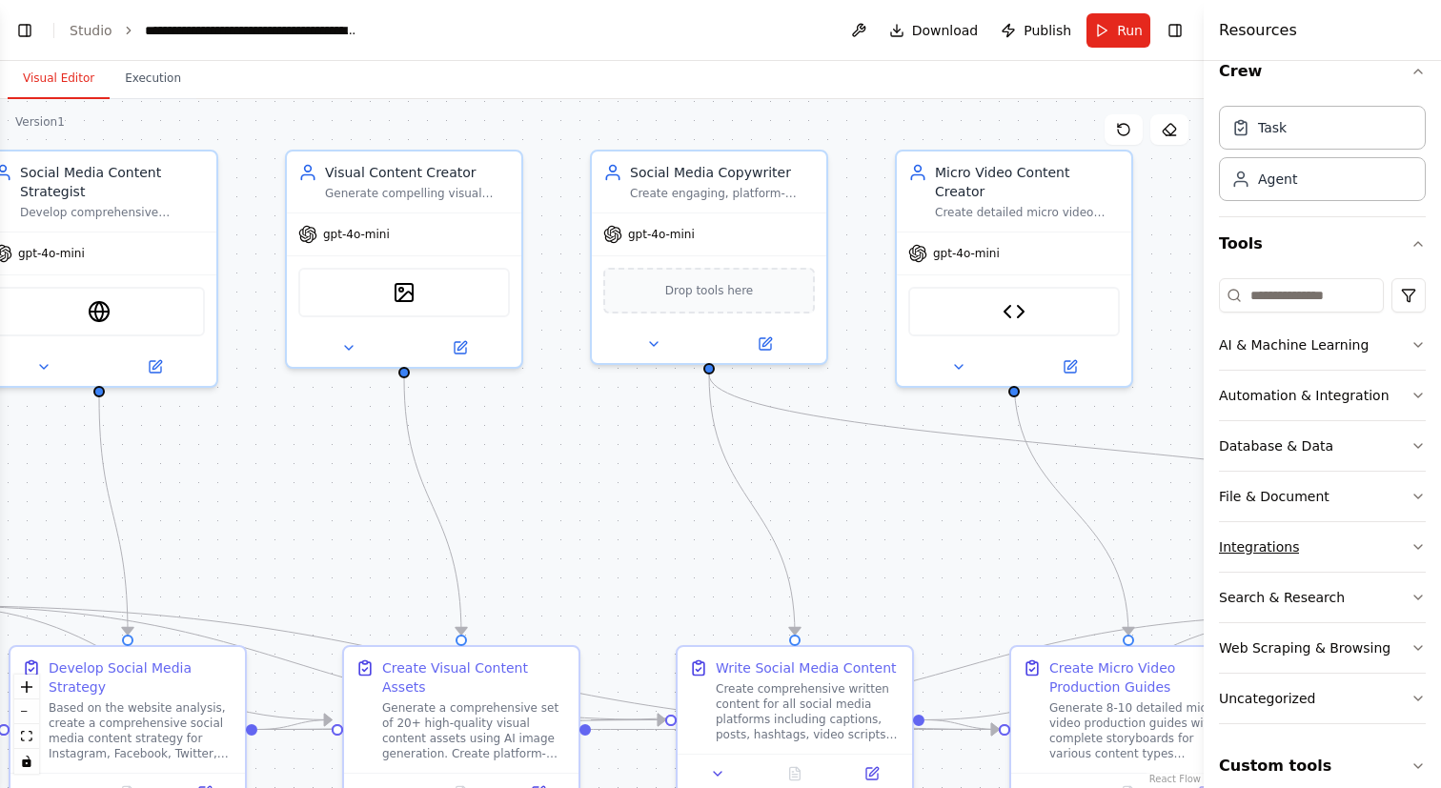
scroll to position [44, 0]
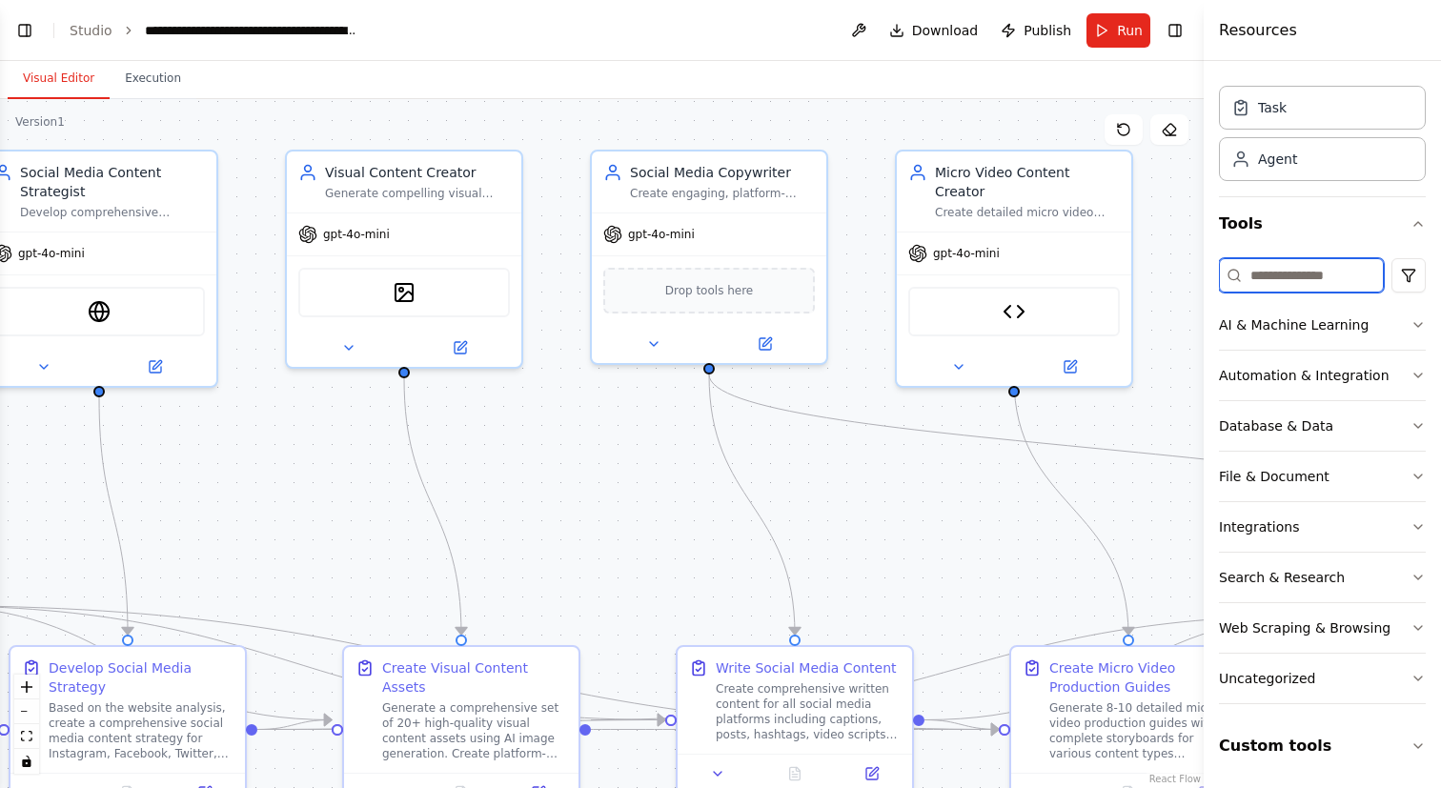
click at [1322, 275] on input at bounding box center [1301, 275] width 165 height 34
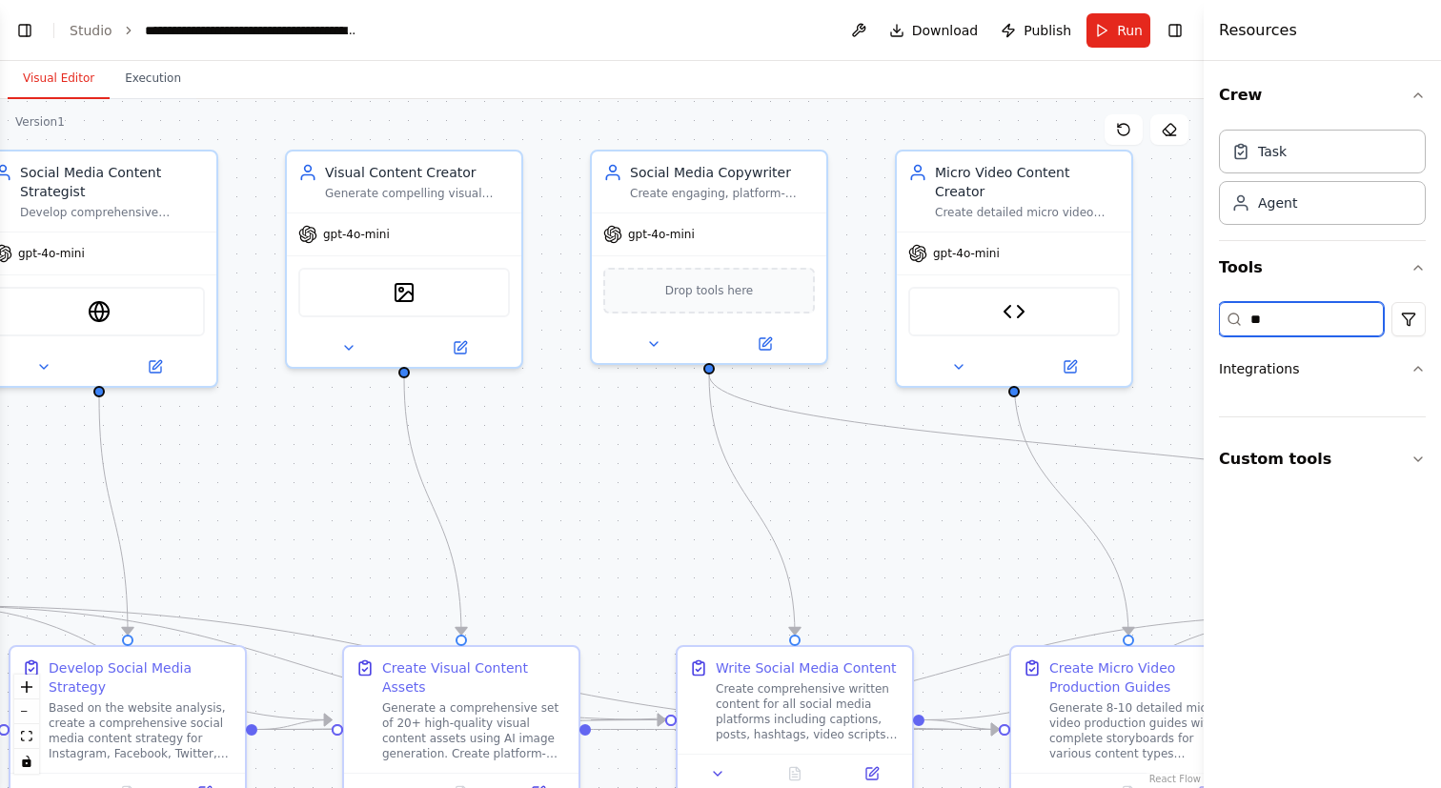
type input "*"
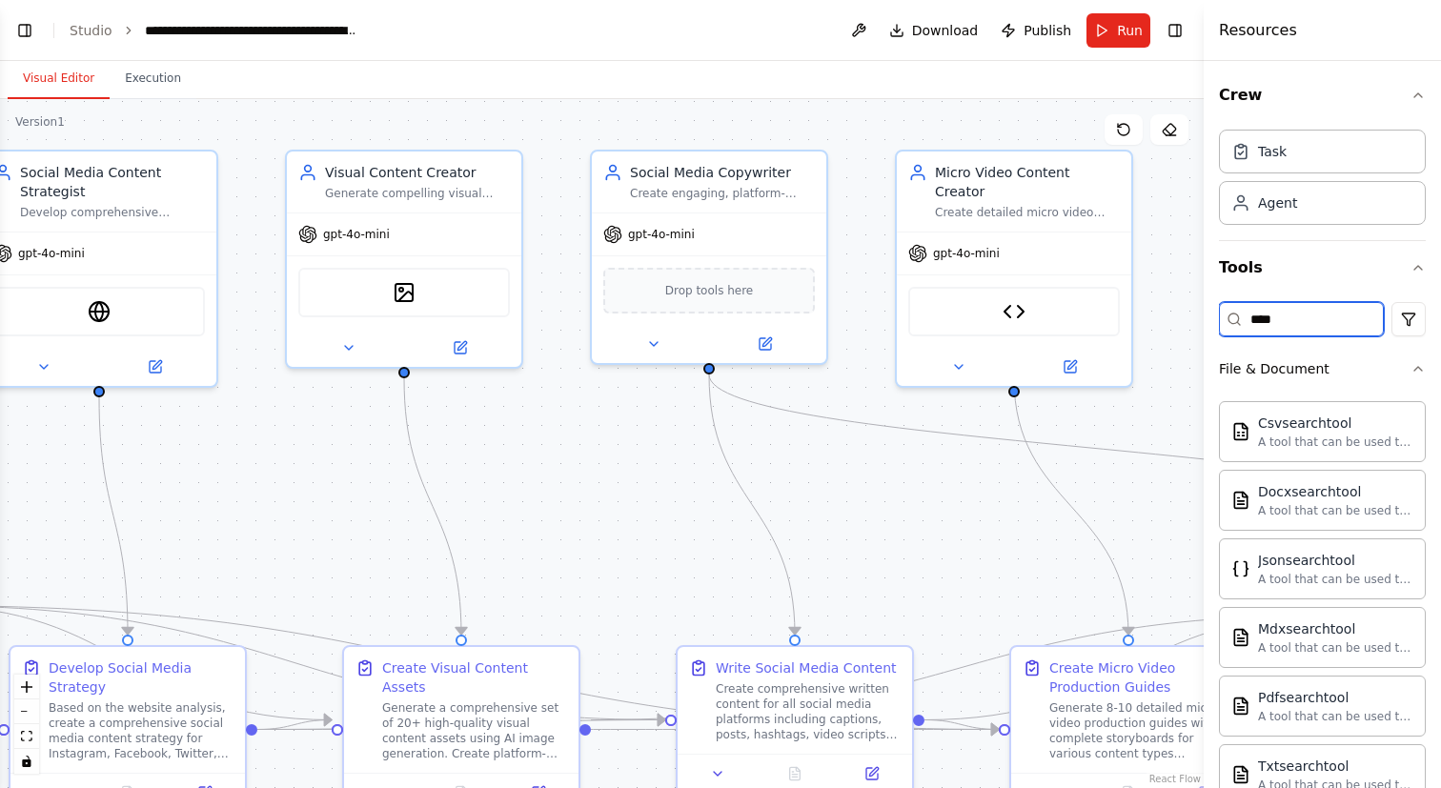
type input "*****"
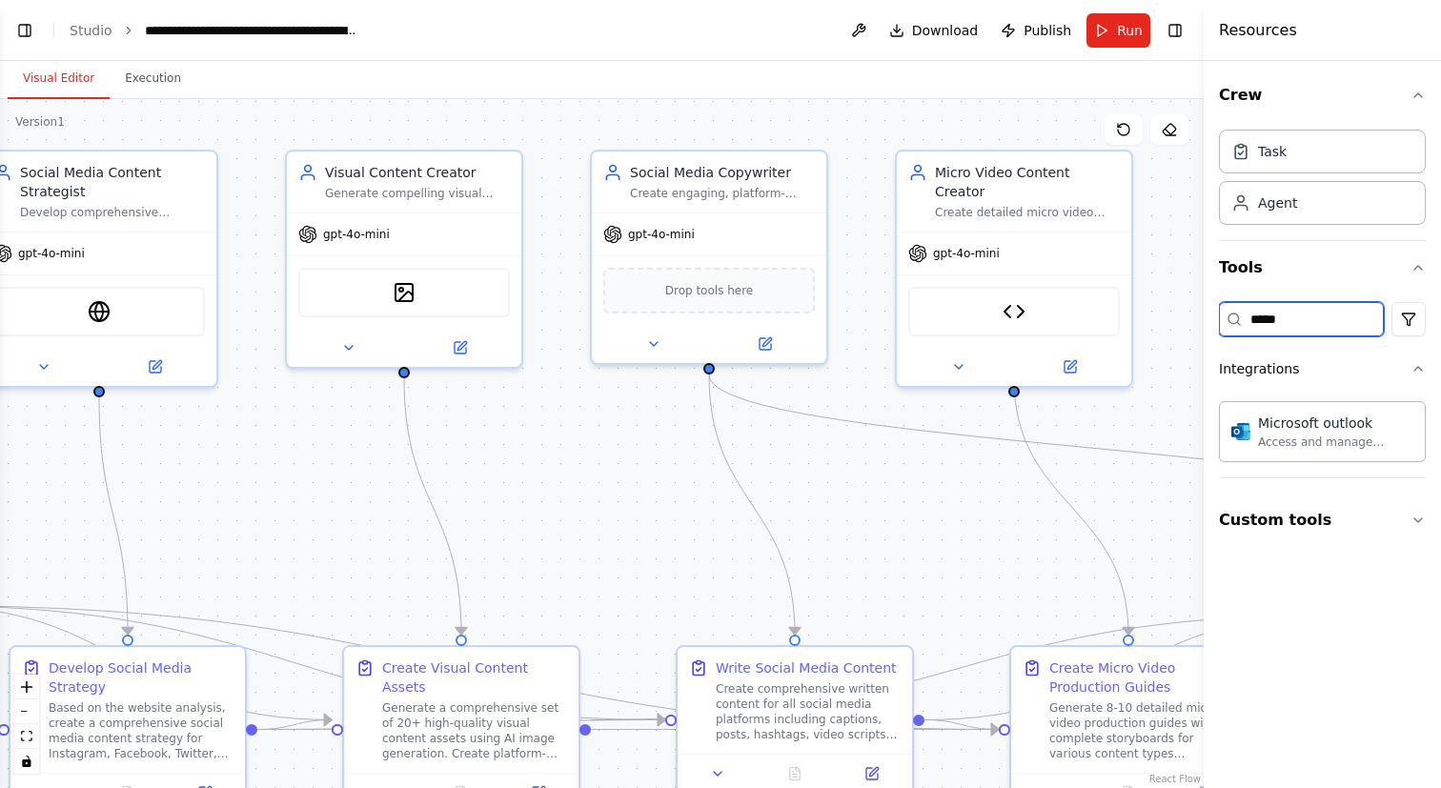
click at [1347, 315] on input "*****" at bounding box center [1301, 319] width 165 height 34
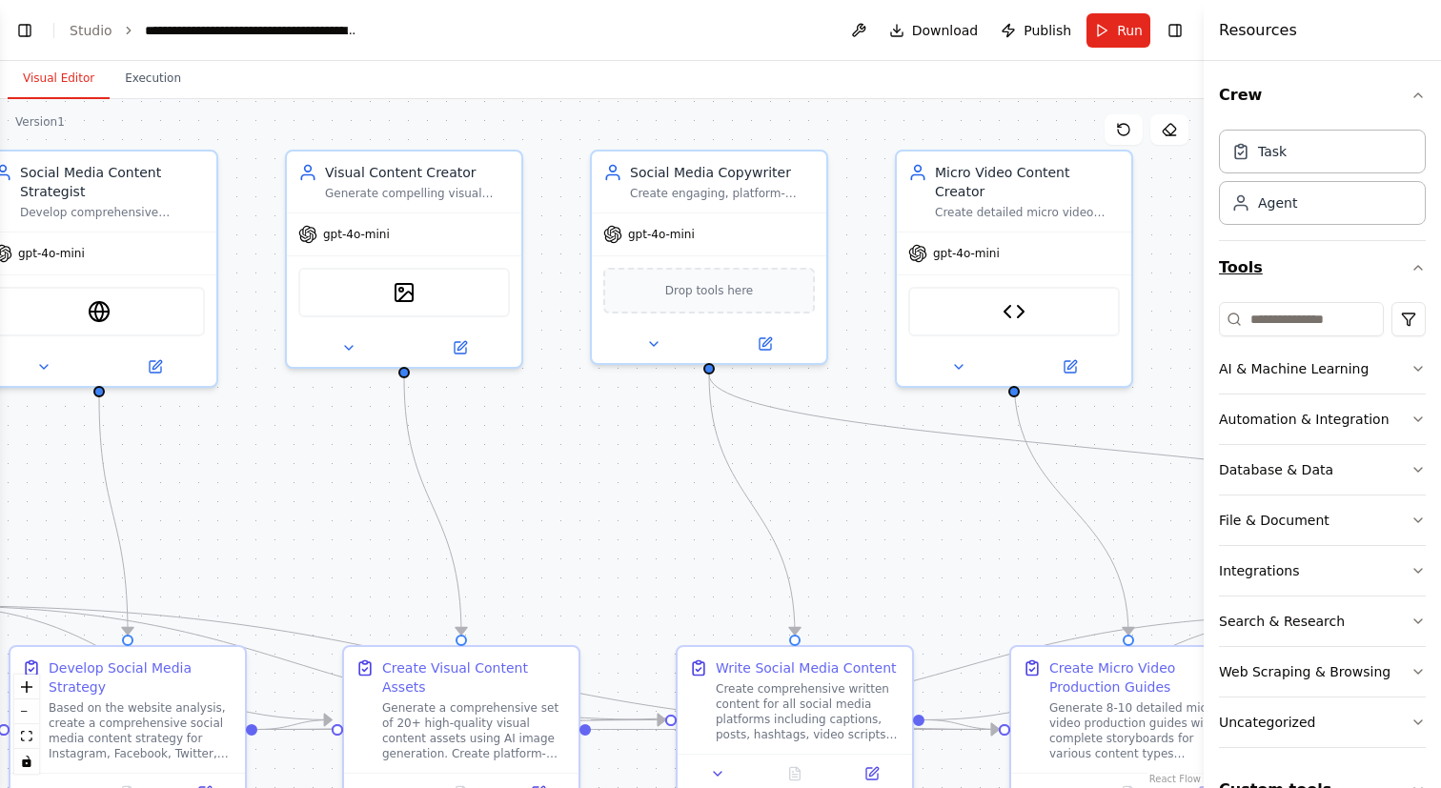
click at [1411, 272] on icon "button" at bounding box center [1418, 267] width 15 height 15
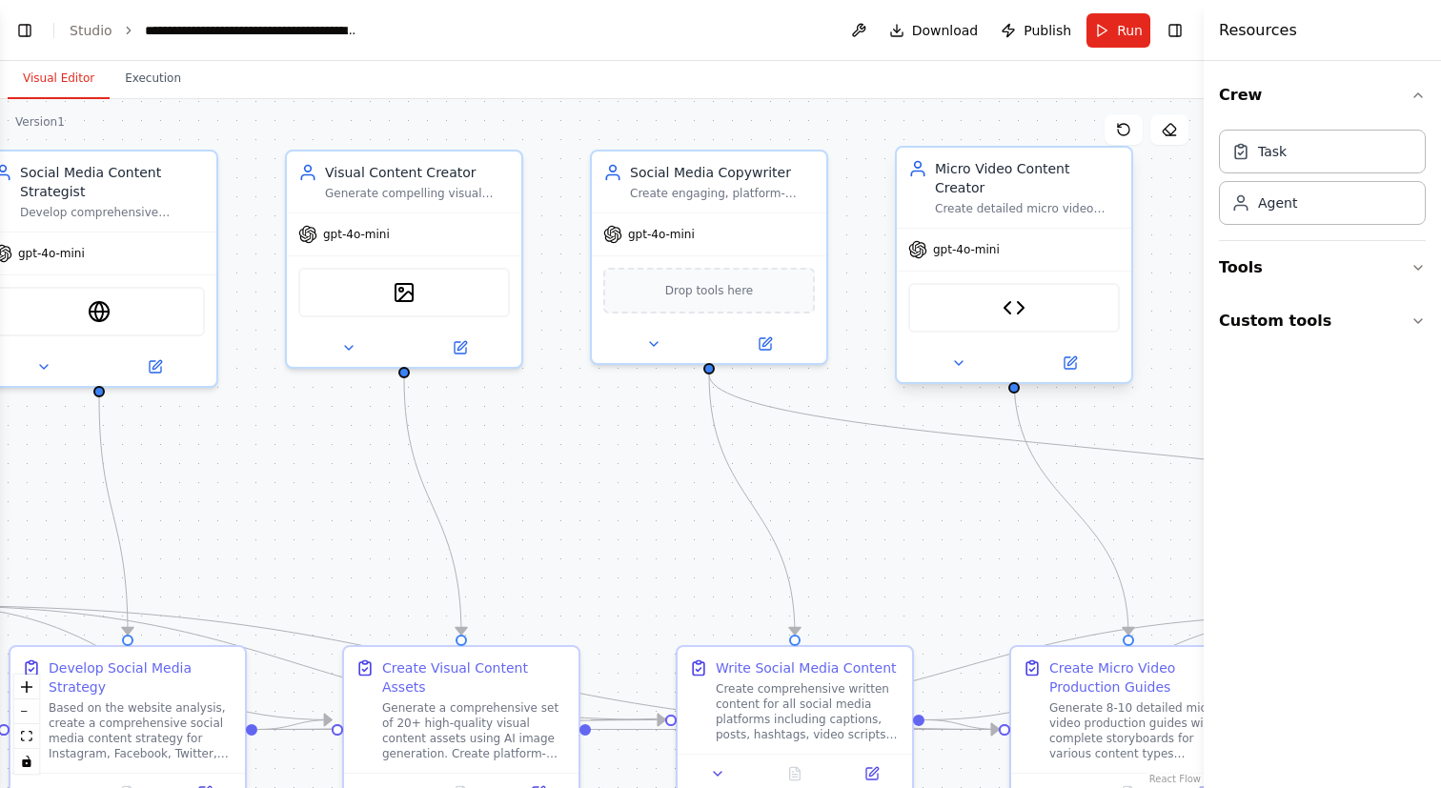
click at [1032, 294] on div "Micro Video Creator" at bounding box center [1014, 308] width 212 height 50
click at [1176, 295] on div ".deletable-edge-delete-btn { width: 20px; height: 20px; border: 0px solid #ffff…" at bounding box center [602, 443] width 1204 height 689
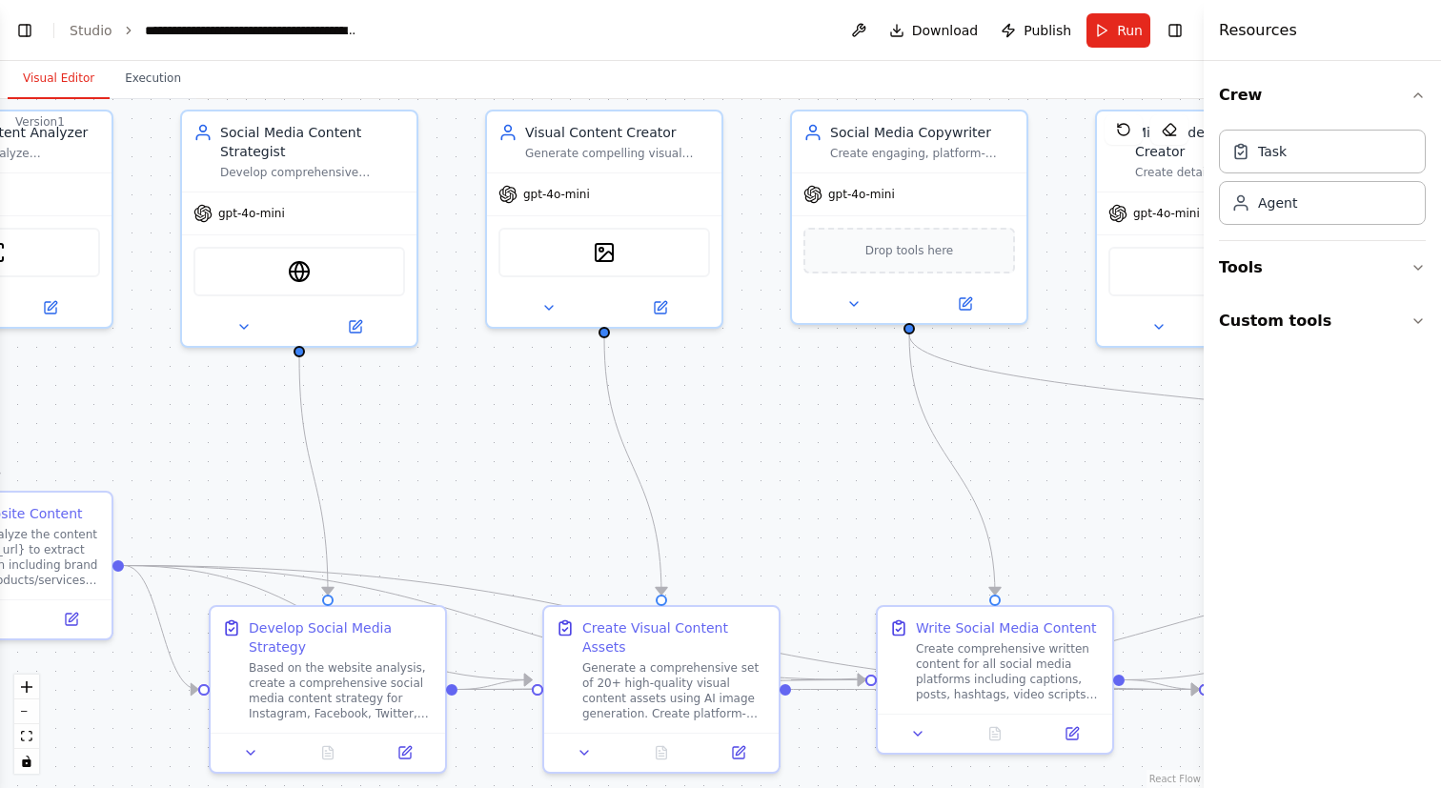
drag, startPoint x: 860, startPoint y: 481, endPoint x: 1060, endPoint y: 441, distance: 204.1
click at [1060, 441] on div ".deletable-edge-delete-btn { width: 20px; height: 20px; border: 0px solid #ffff…" at bounding box center [602, 443] width 1204 height 689
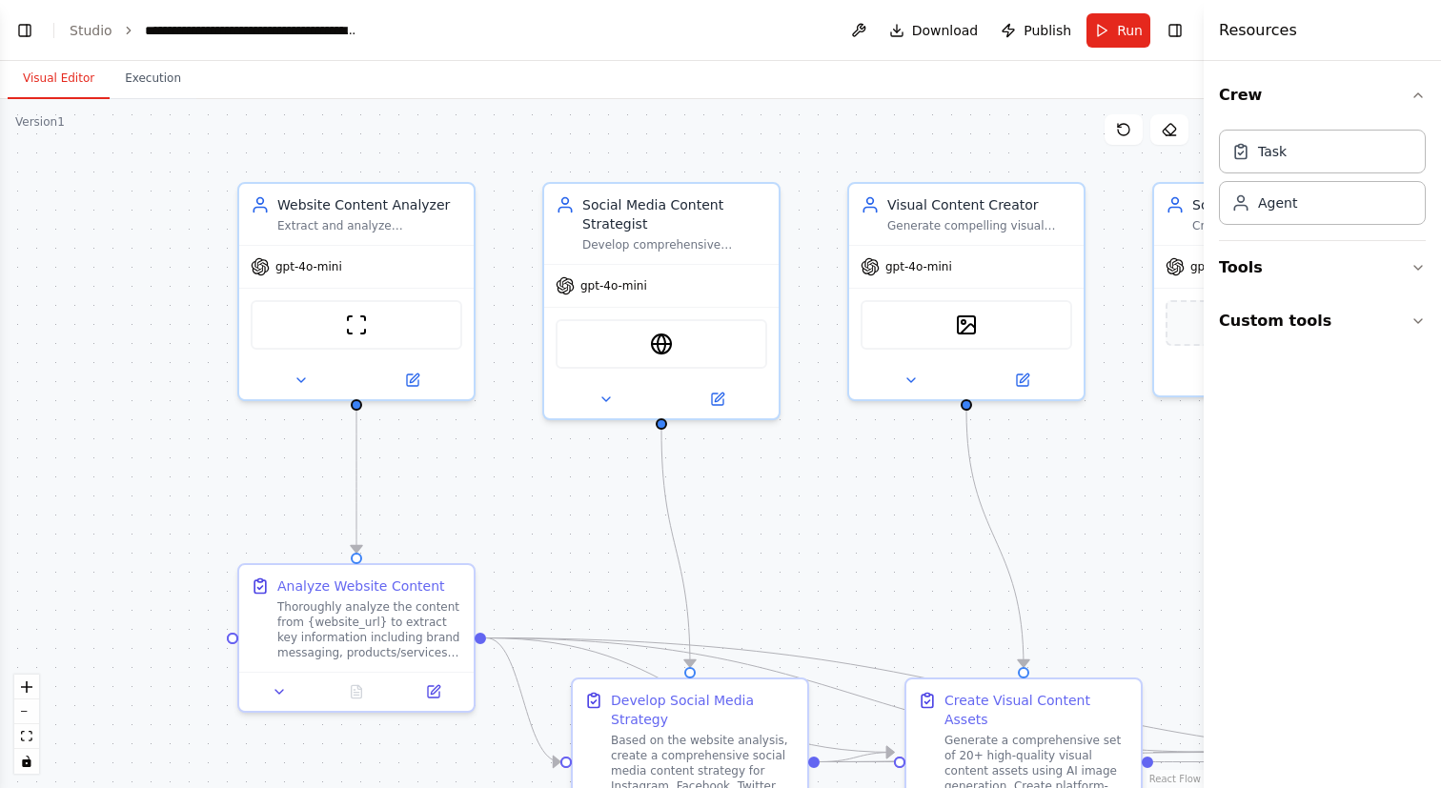
drag, startPoint x: 491, startPoint y: 433, endPoint x: 853, endPoint y: 505, distance: 369.3
click at [853, 505] on div ".deletable-edge-delete-btn { width: 20px; height: 20px; border: 0px solid #ffff…" at bounding box center [602, 443] width 1204 height 689
click at [481, 638] on div at bounding box center [480, 634] width 11 height 11
click at [482, 632] on div at bounding box center [480, 634] width 11 height 11
click at [422, 621] on div "Thoroughly analyze the content from {website_url} to extract key information in…" at bounding box center [369, 626] width 185 height 61
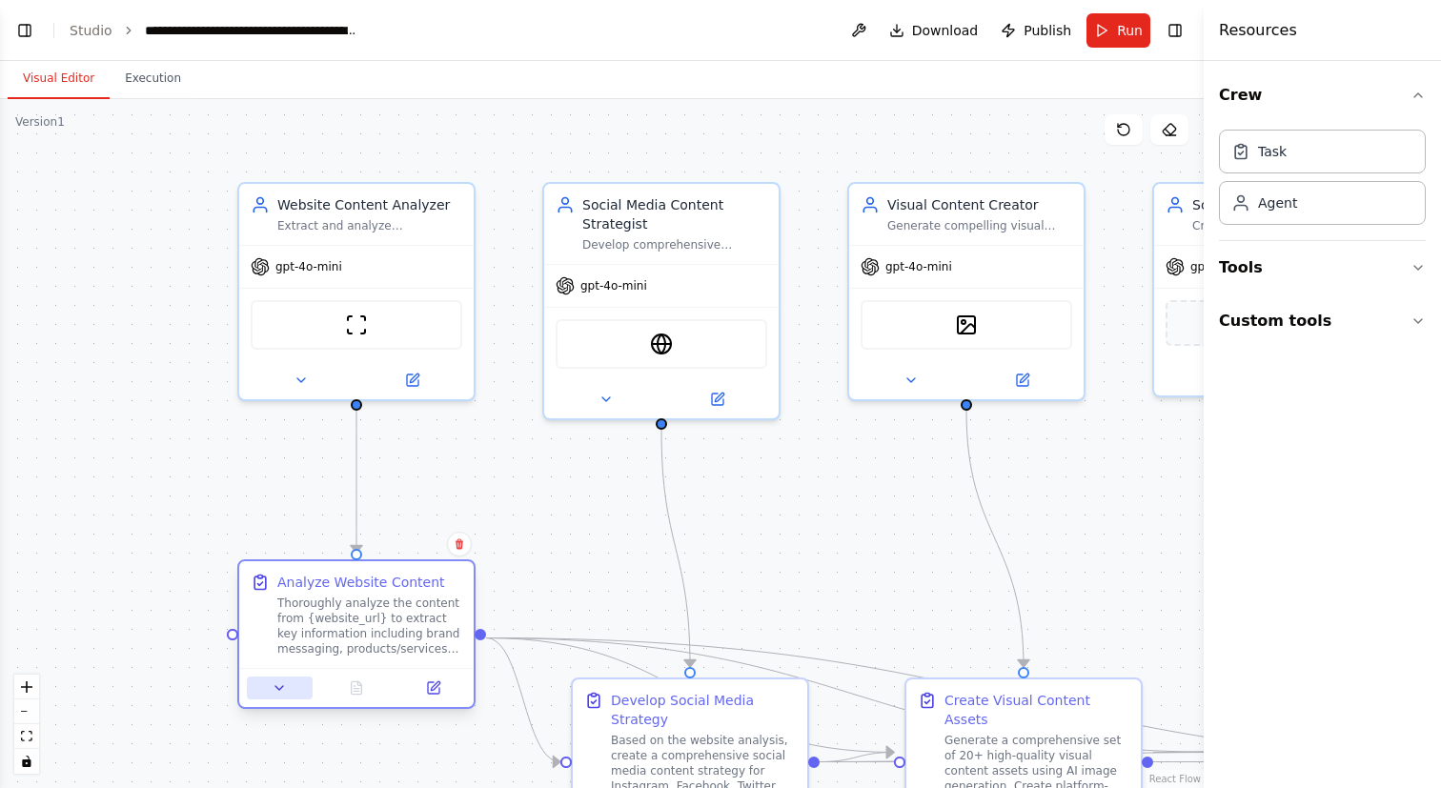
click at [278, 695] on icon at bounding box center [279, 687] width 15 height 15
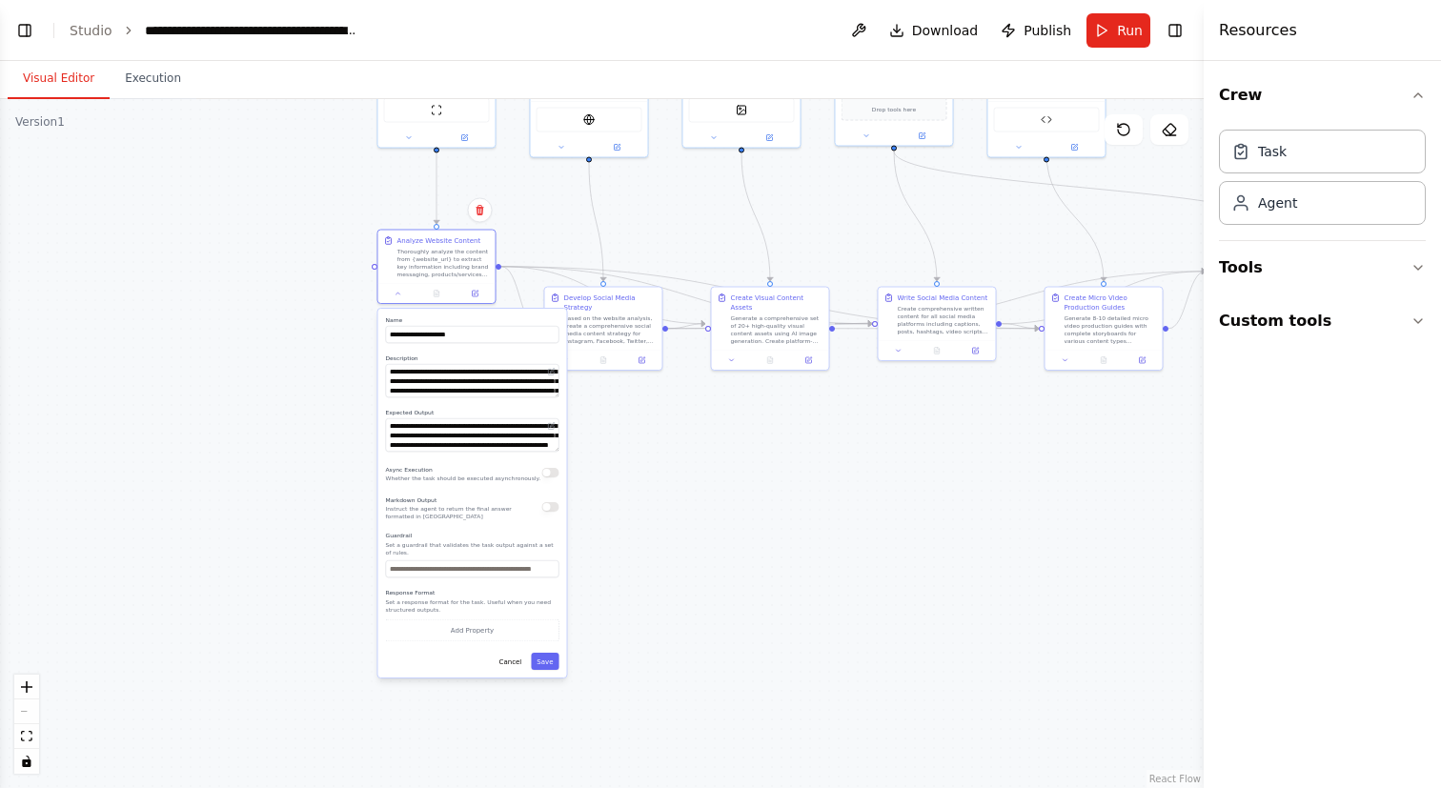
drag, startPoint x: 525, startPoint y: 597, endPoint x: 548, endPoint y: 192, distance: 405.7
click at [557, 182] on div ".deletable-edge-delete-btn { width: 20px; height: 20px; border: 0px solid #ffff…" at bounding box center [602, 443] width 1204 height 689
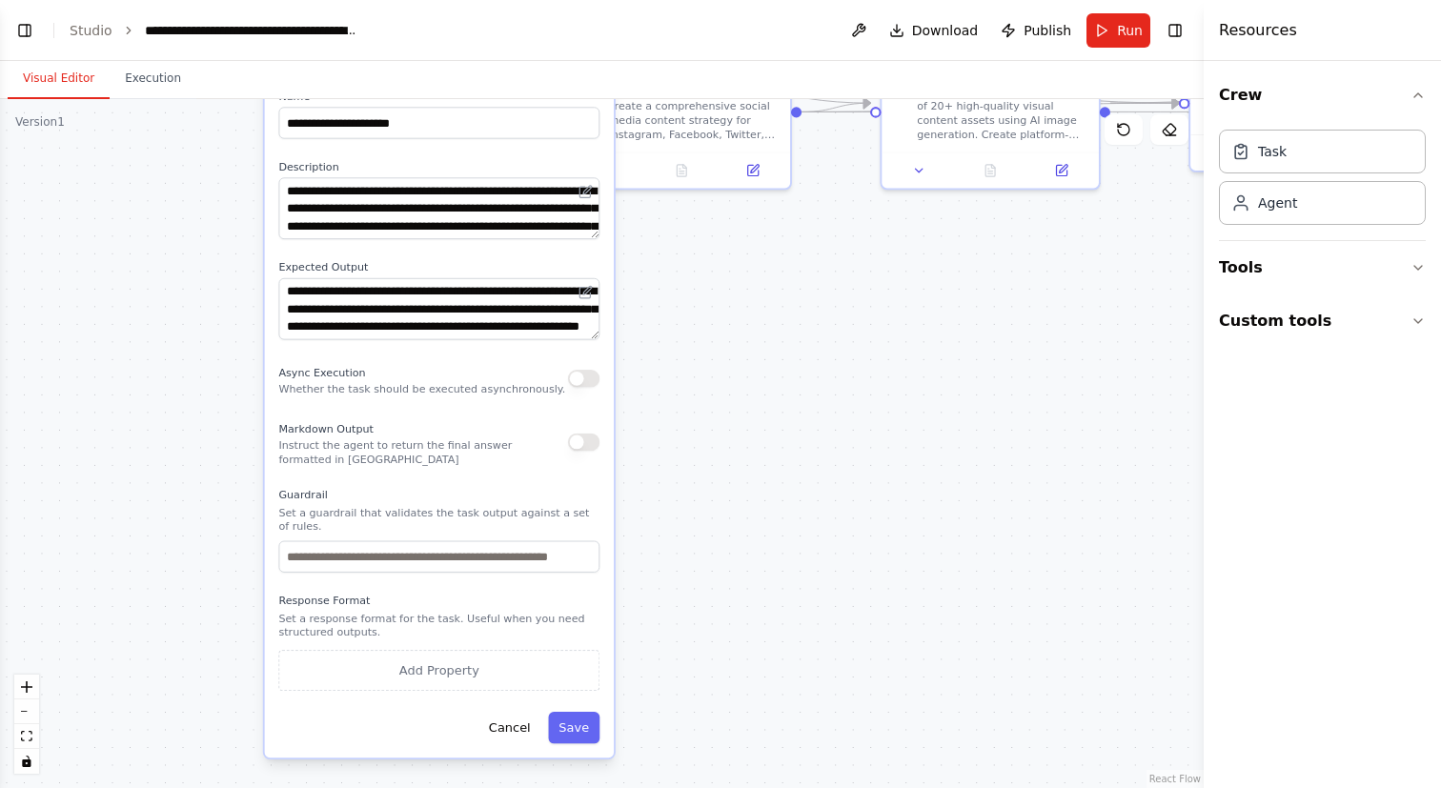
drag, startPoint x: 785, startPoint y: 587, endPoint x: 725, endPoint y: 502, distance: 103.9
click at [725, 502] on div ".deletable-edge-delete-btn { width: 20px; height: 20px; border: 0px solid #ffff…" at bounding box center [602, 443] width 1204 height 689
click at [508, 736] on button "Cancel" at bounding box center [509, 727] width 63 height 31
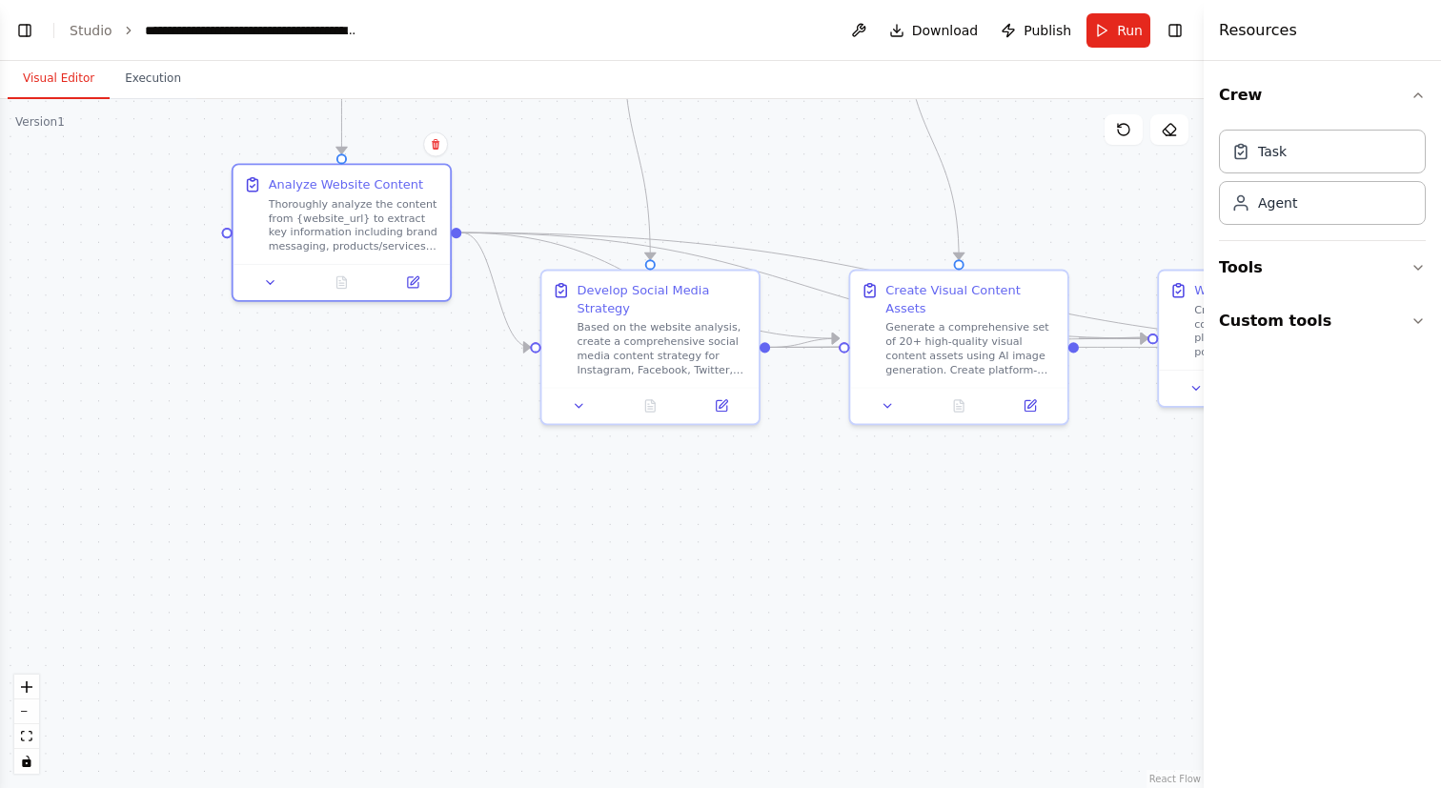
drag, startPoint x: 723, startPoint y: 369, endPoint x: 692, endPoint y: 639, distance: 272.5
click at [692, 639] on div ".deletable-edge-delete-btn { width: 20px; height: 20px; border: 0px solid #ffff…" at bounding box center [602, 443] width 1204 height 689
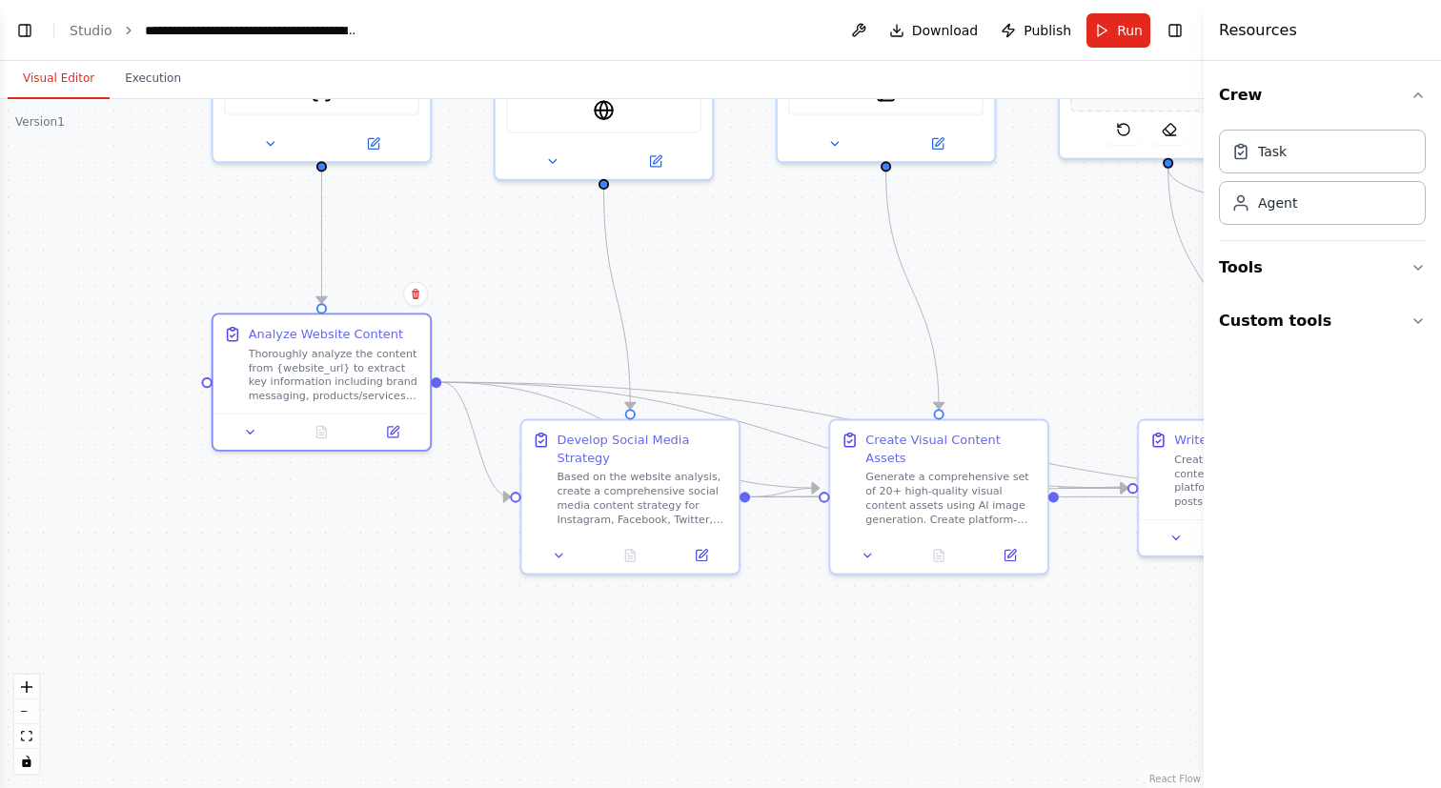
drag, startPoint x: 777, startPoint y: 586, endPoint x: 761, endPoint y: 668, distance: 83.4
click at [761, 668] on div ".deletable-edge-delete-btn { width: 20px; height: 20px; border: 0px solid #ffff…" at bounding box center [602, 443] width 1204 height 689
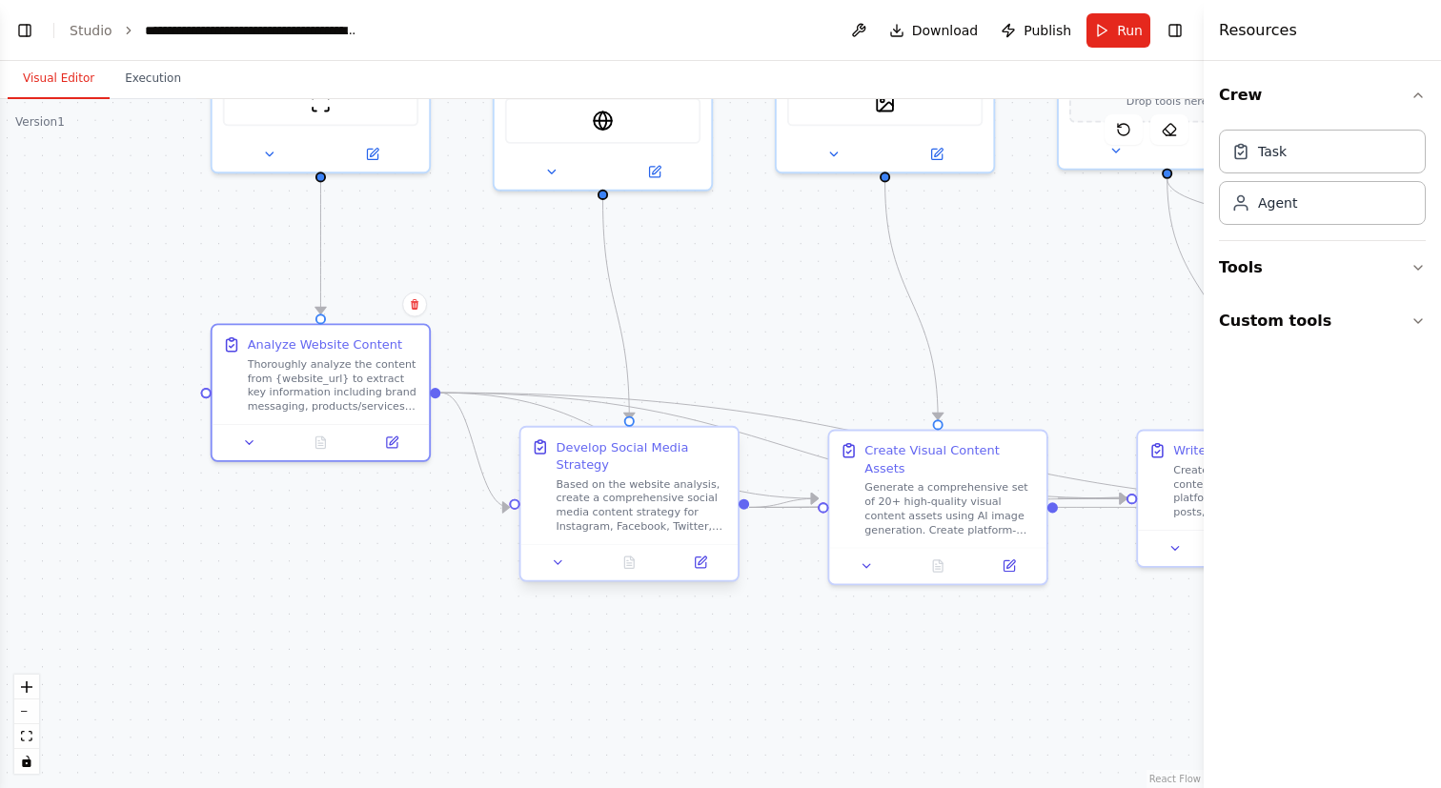
click at [637, 510] on div "Based on the website analysis, create a comprehensive social media content stra…" at bounding box center [641, 505] width 171 height 56
click at [565, 561] on button at bounding box center [558, 562] width 61 height 21
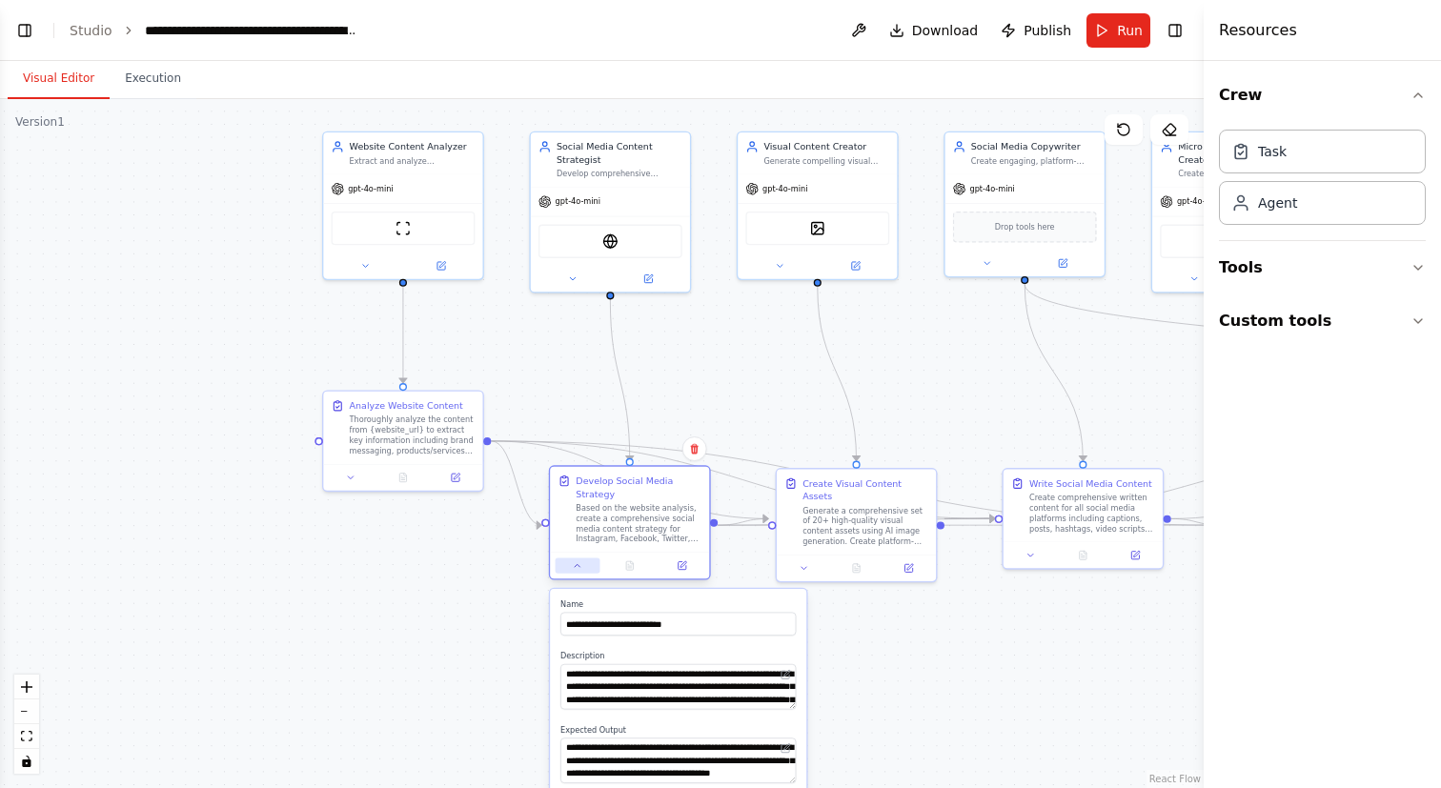
click at [581, 568] on icon at bounding box center [577, 565] width 10 height 10
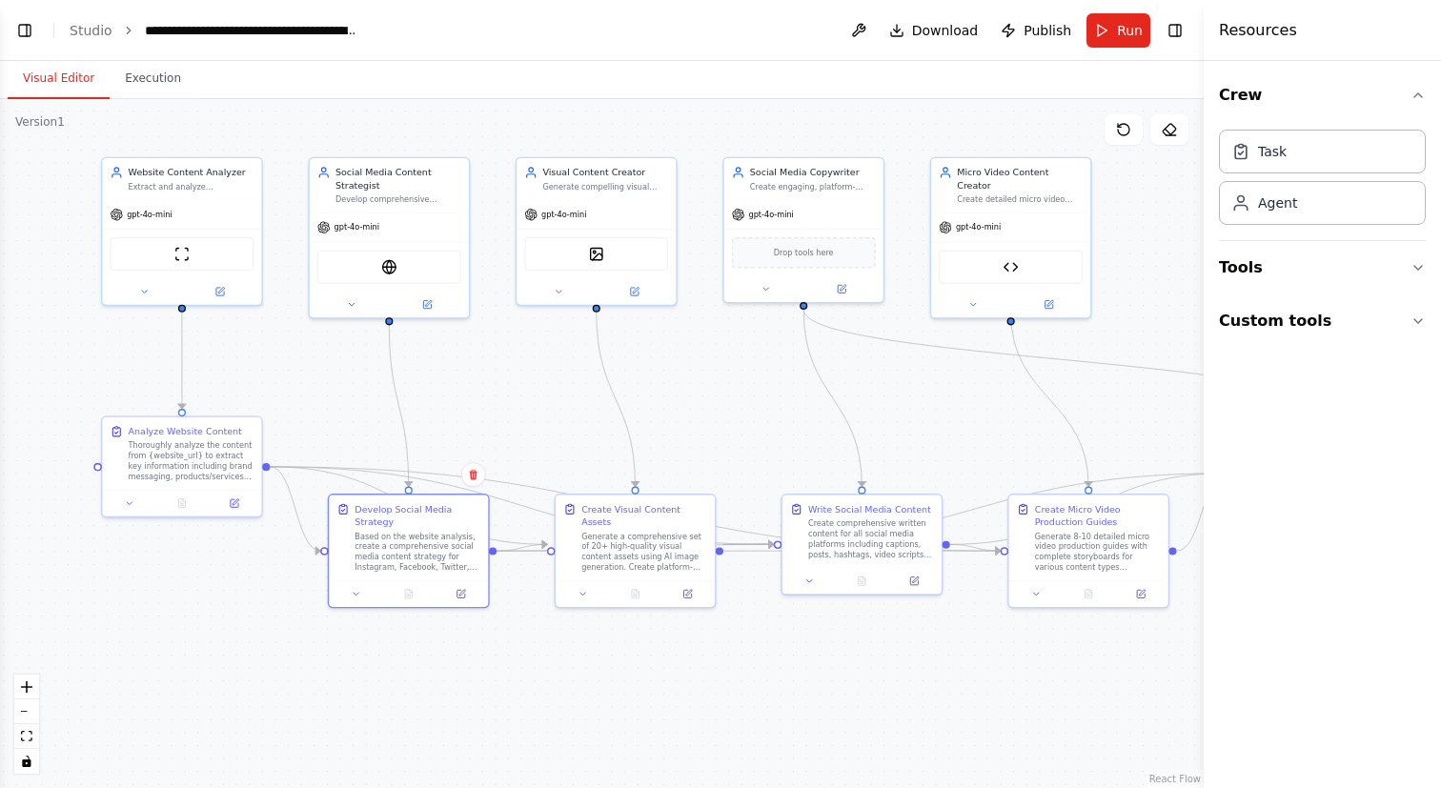
drag, startPoint x: 927, startPoint y: 626, endPoint x: 706, endPoint y: 652, distance: 222.6
click at [706, 652] on div ".deletable-edge-delete-btn { width: 20px; height: 20px; border: 0px solid #ffff…" at bounding box center [602, 443] width 1204 height 689
drag, startPoint x: 1041, startPoint y: 382, endPoint x: 757, endPoint y: 407, distance: 285.1
click at [757, 407] on div ".deletable-edge-delete-btn { width: 20px; height: 20px; border: 0px solid #ffff…" at bounding box center [602, 443] width 1204 height 689
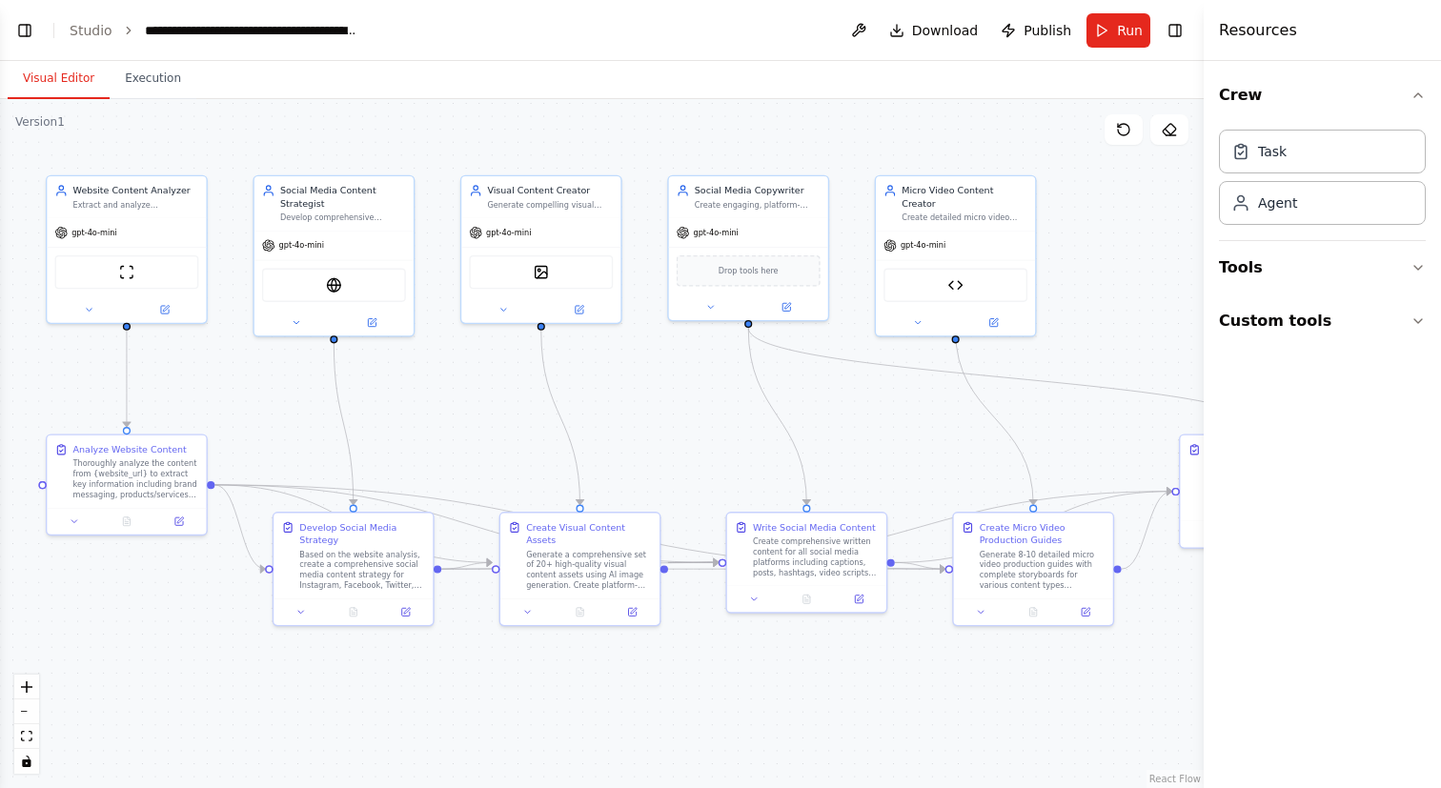
drag, startPoint x: 939, startPoint y: 409, endPoint x: 884, endPoint y: 427, distance: 57.3
click at [884, 427] on div ".deletable-edge-delete-btn { width: 20px; height: 20px; border: 0px solid #ffff…" at bounding box center [602, 443] width 1204 height 689
click at [273, 128] on div ".deletable-edge-delete-btn { width: 20px; height: 20px; border: 0px solid #ffff…" at bounding box center [602, 443] width 1204 height 689
click at [167, 80] on button "Execution" at bounding box center [153, 79] width 87 height 40
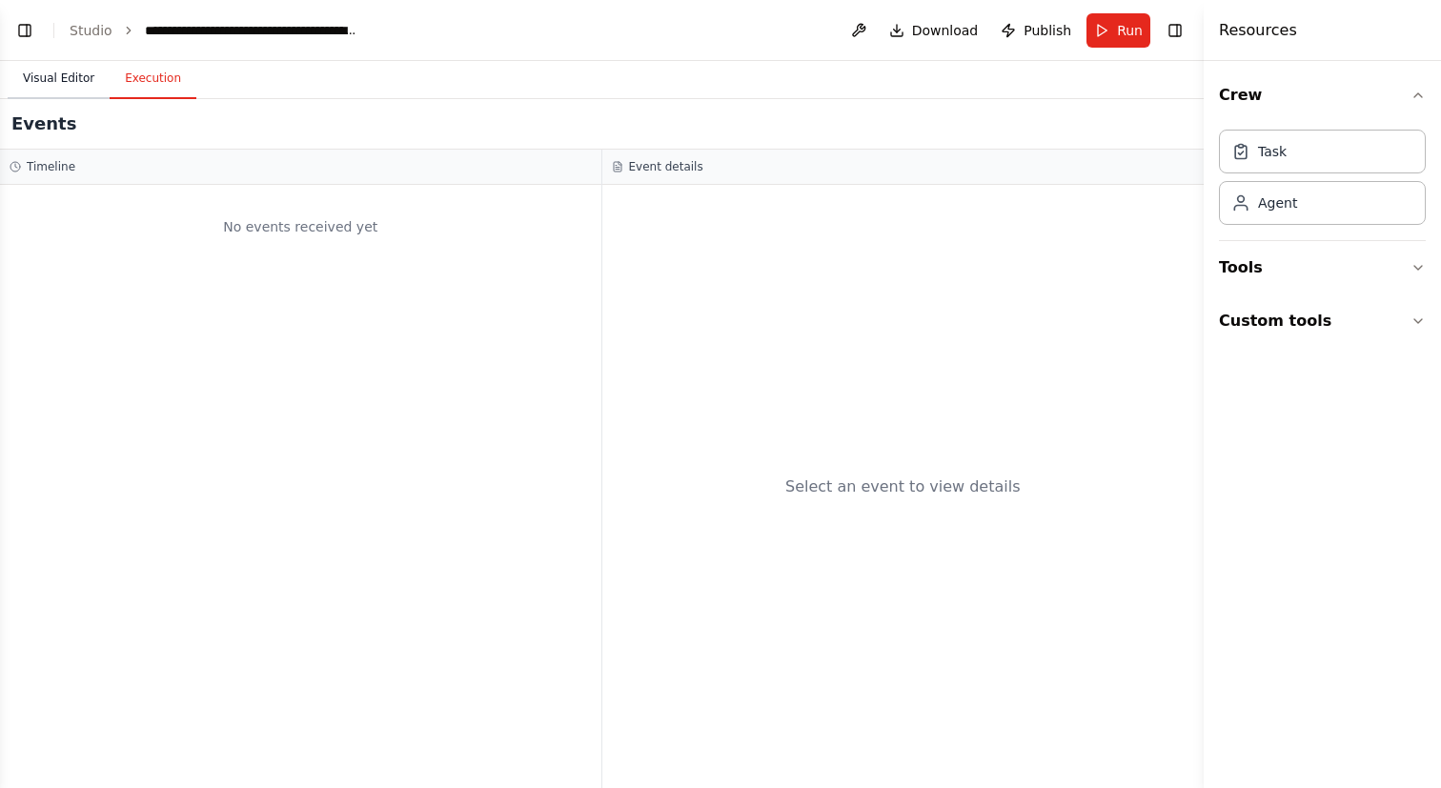
click at [59, 79] on button "Visual Editor" at bounding box center [59, 79] width 102 height 40
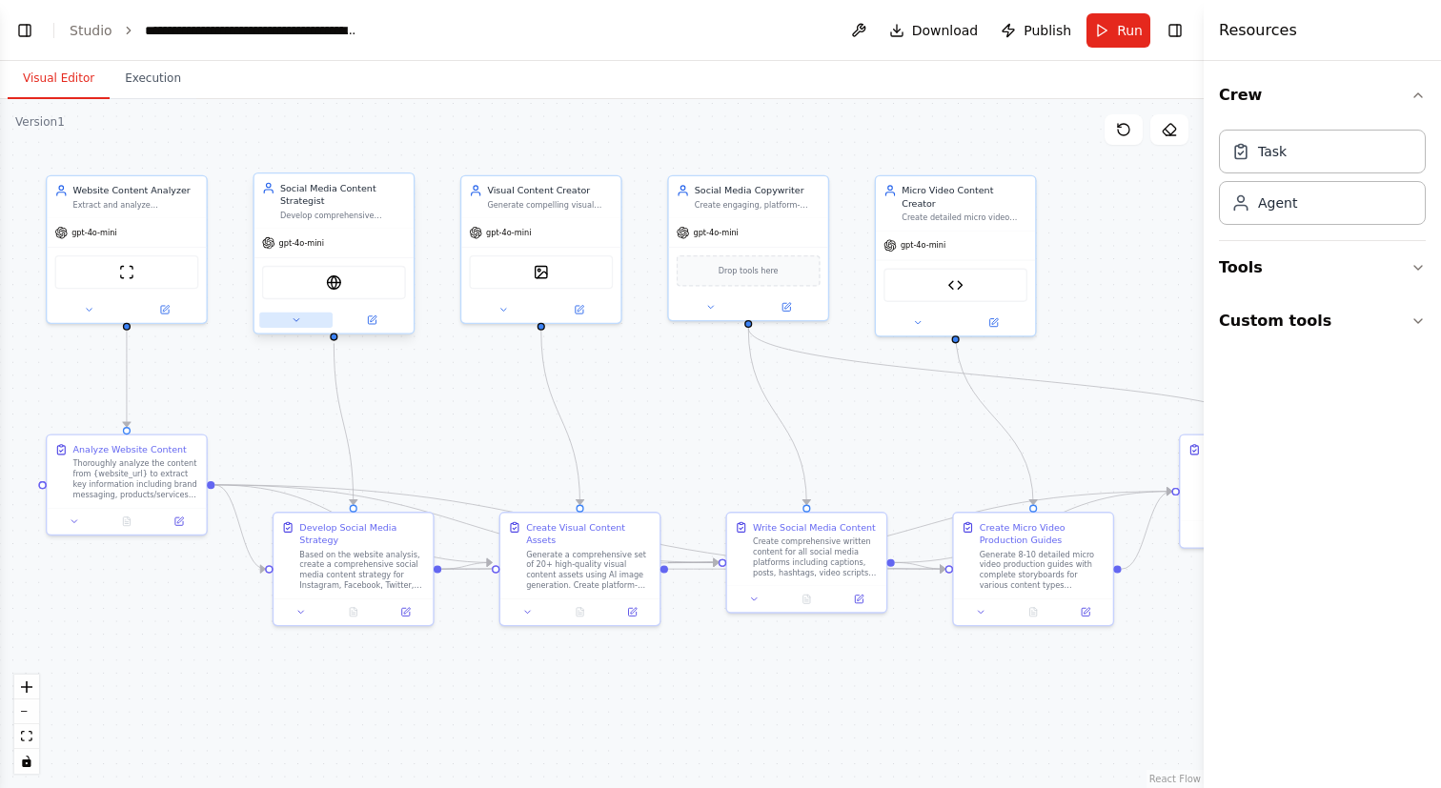
click at [307, 323] on button at bounding box center [295, 320] width 73 height 15
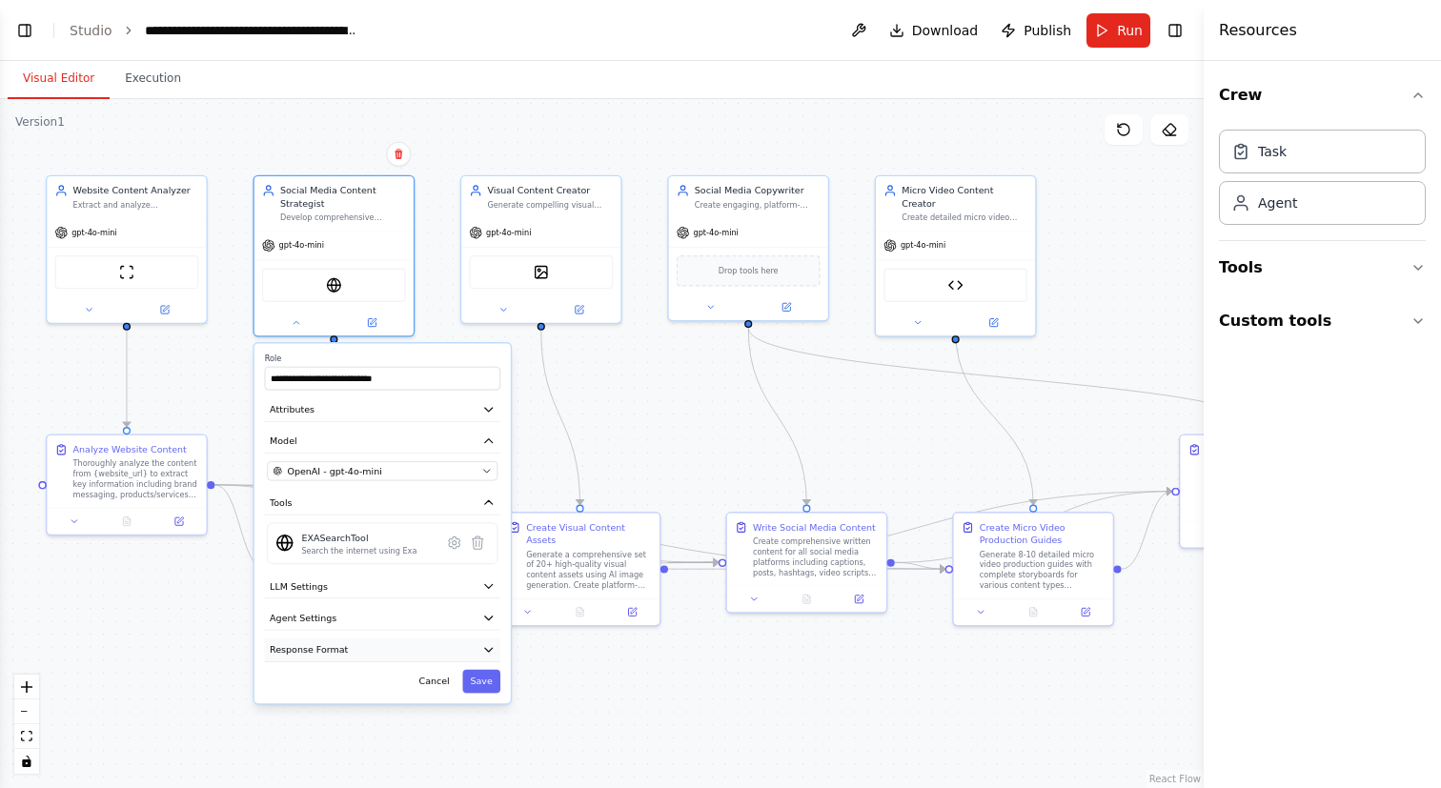
click at [491, 648] on icon "button" at bounding box center [489, 650] width 8 height 4
click at [491, 648] on icon "button" at bounding box center [488, 649] width 13 height 13
click at [555, 660] on div ".deletable-edge-delete-btn { width: 20px; height: 20px; border: 0px solid #ffff…" at bounding box center [602, 443] width 1204 height 689
click at [299, 326] on button at bounding box center [295, 320] width 73 height 15
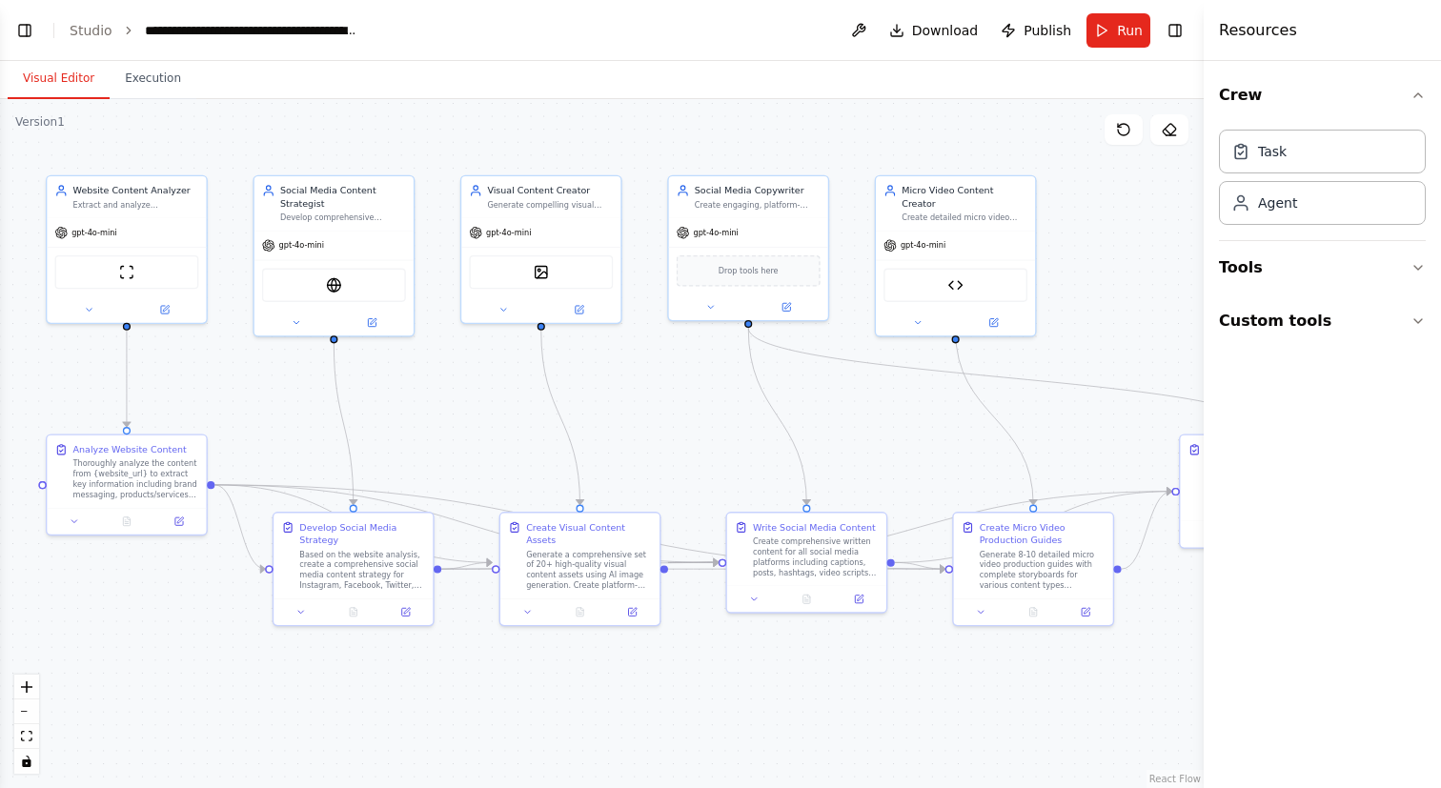
click at [871, 402] on div ".deletable-edge-delete-btn { width: 20px; height: 20px; border: 0px solid #ffff…" at bounding box center [602, 443] width 1204 height 689
click at [708, 309] on icon at bounding box center [710, 304] width 10 height 10
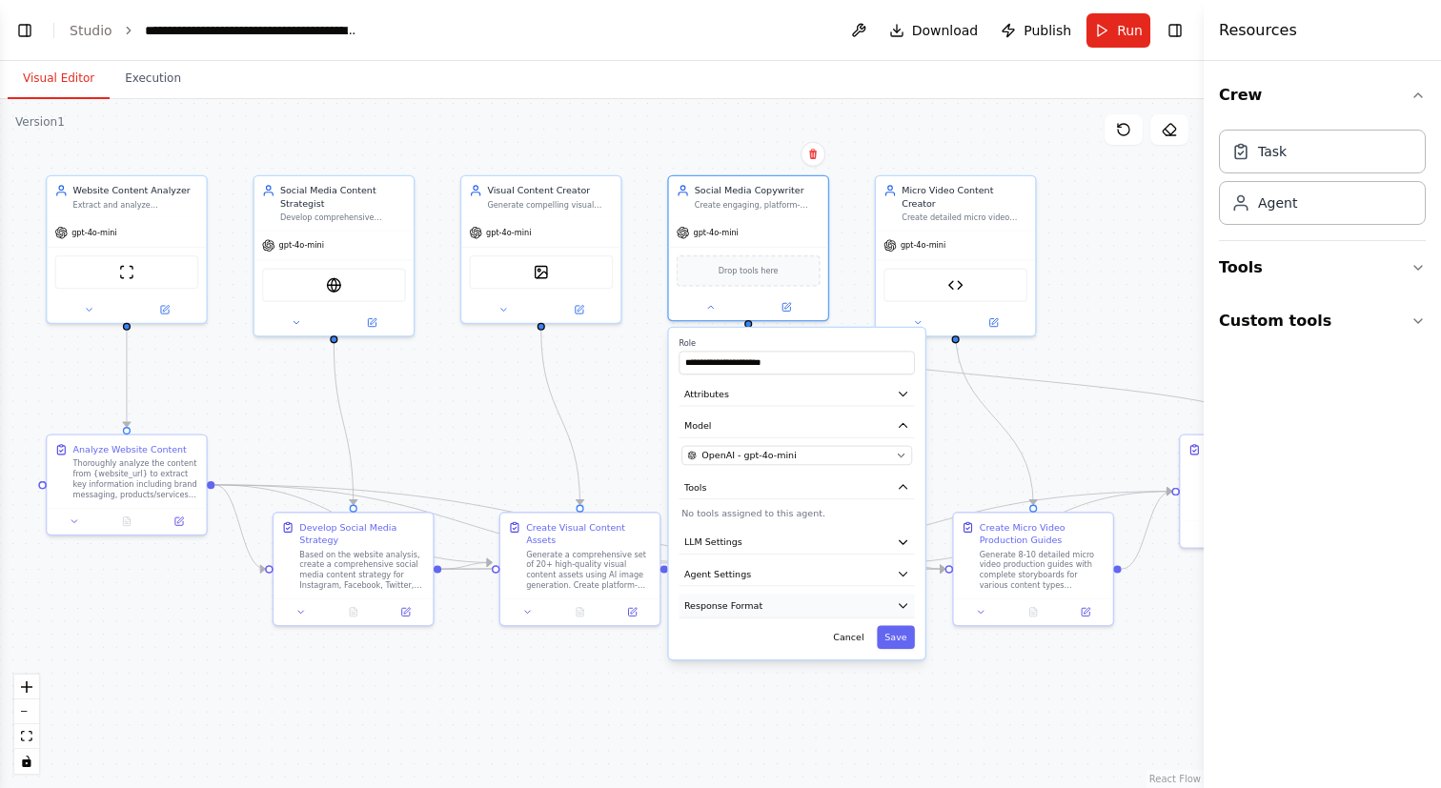
click at [723, 606] on span "Response Format" at bounding box center [723, 605] width 78 height 13
click at [721, 669] on button "Add Property" at bounding box center [796, 672] width 231 height 30
click at [802, 672] on select "**** ******* ******* **** ******" at bounding box center [795, 668] width 62 height 23
click at [764, 657] on select "**** ******* ******* **** ******" at bounding box center [795, 668] width 62 height 23
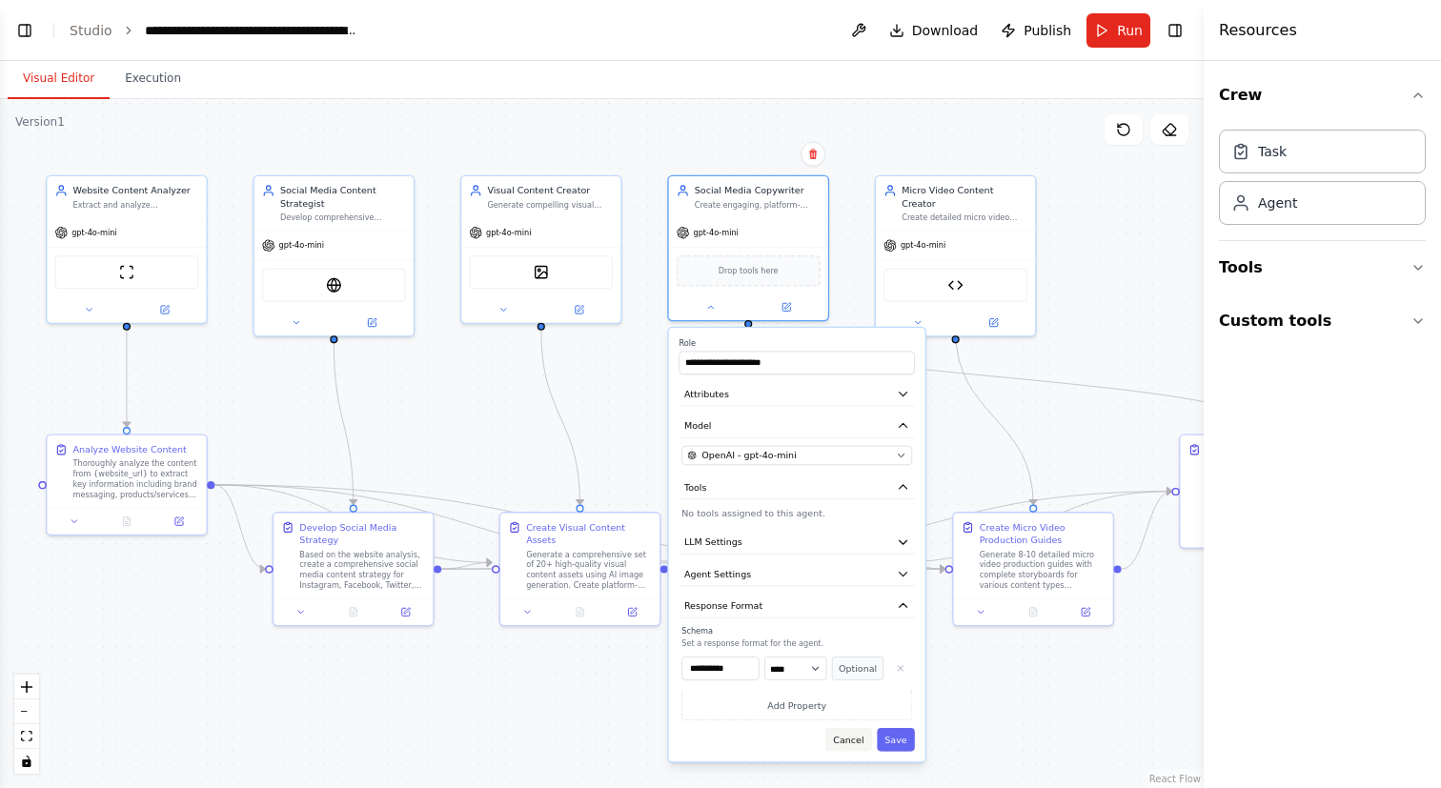
click at [855, 741] on button "Cancel" at bounding box center [848, 739] width 47 height 23
